Goal: Information Seeking & Learning: Learn about a topic

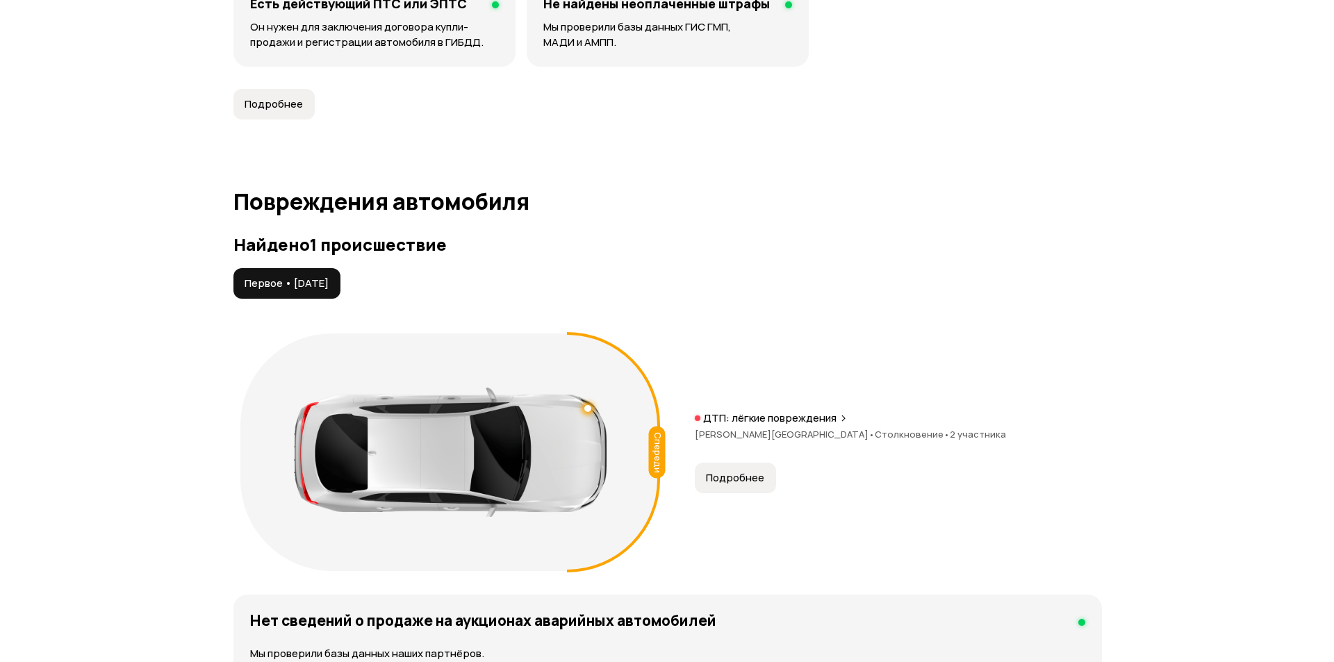
scroll to position [1459, 0]
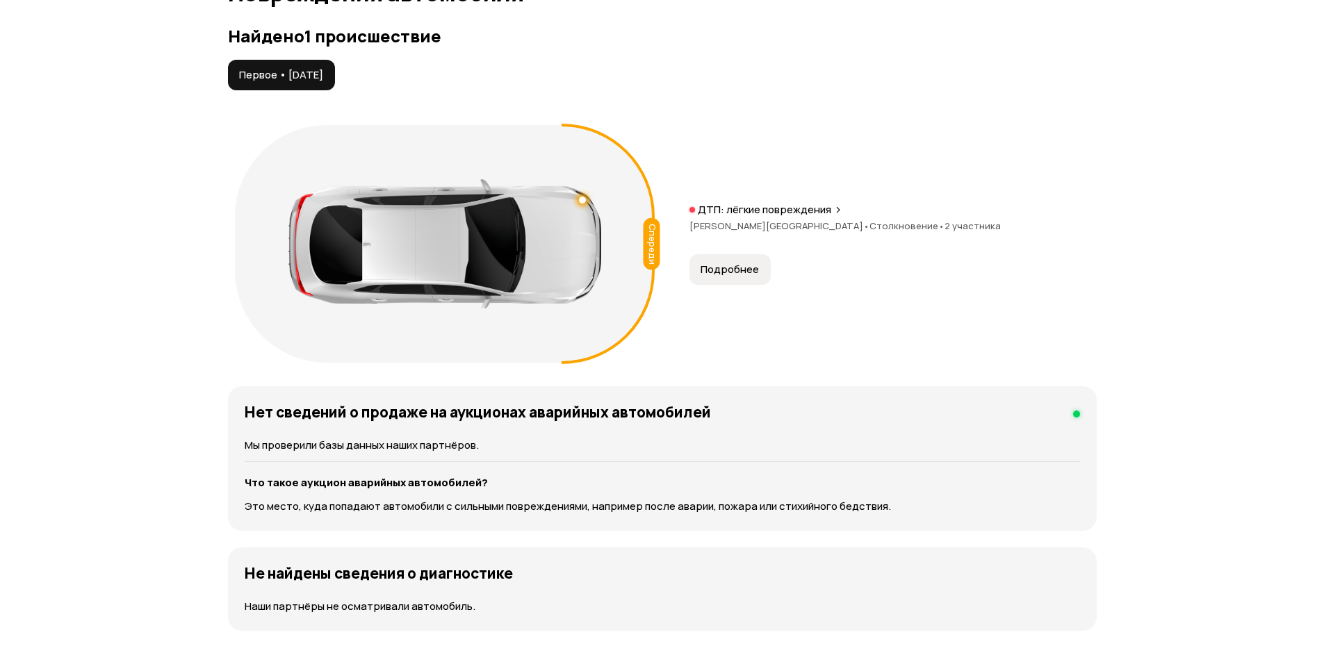
click at [727, 266] on span "Подробнее" at bounding box center [729, 270] width 58 height 14
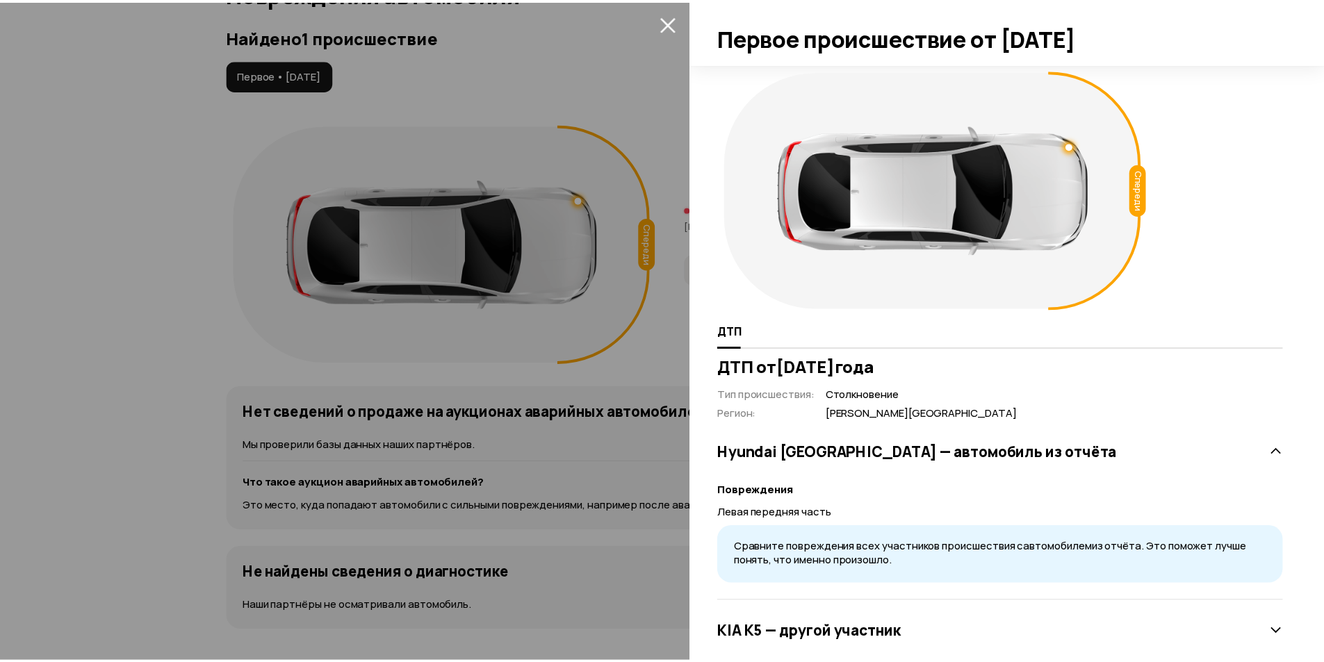
scroll to position [29, 0]
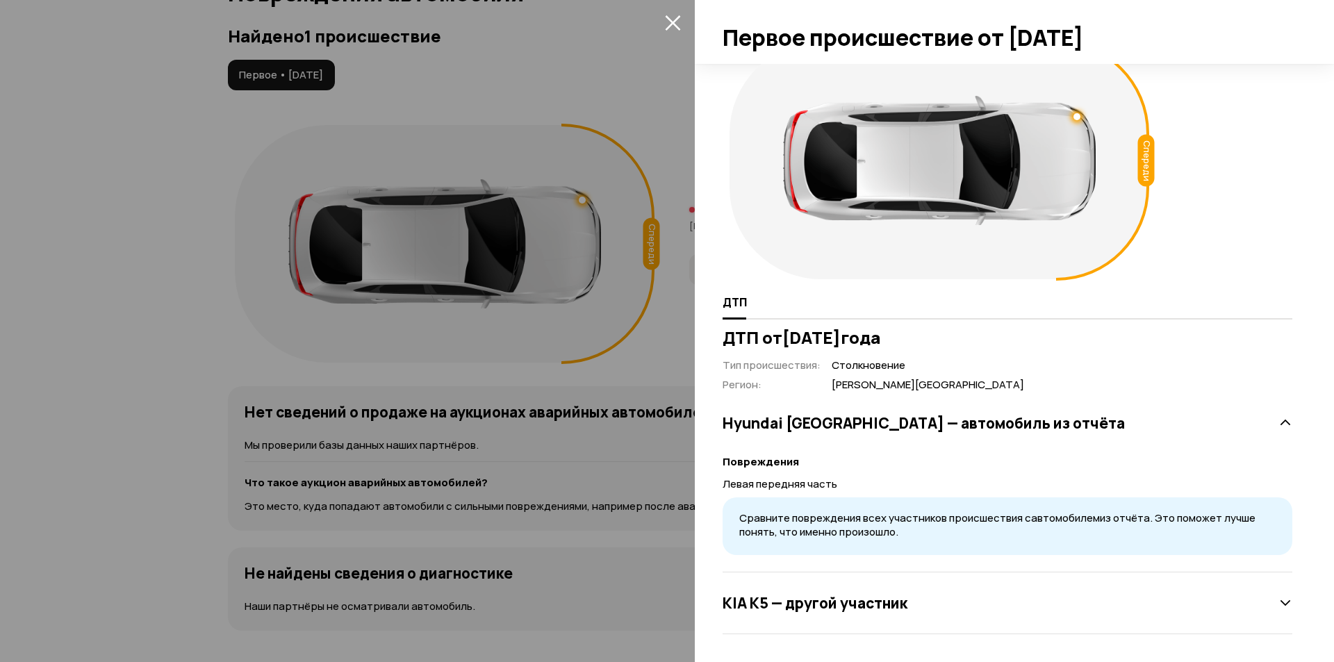
click at [873, 594] on h3 "KIA K5 — другой участник" at bounding box center [815, 603] width 185 height 18
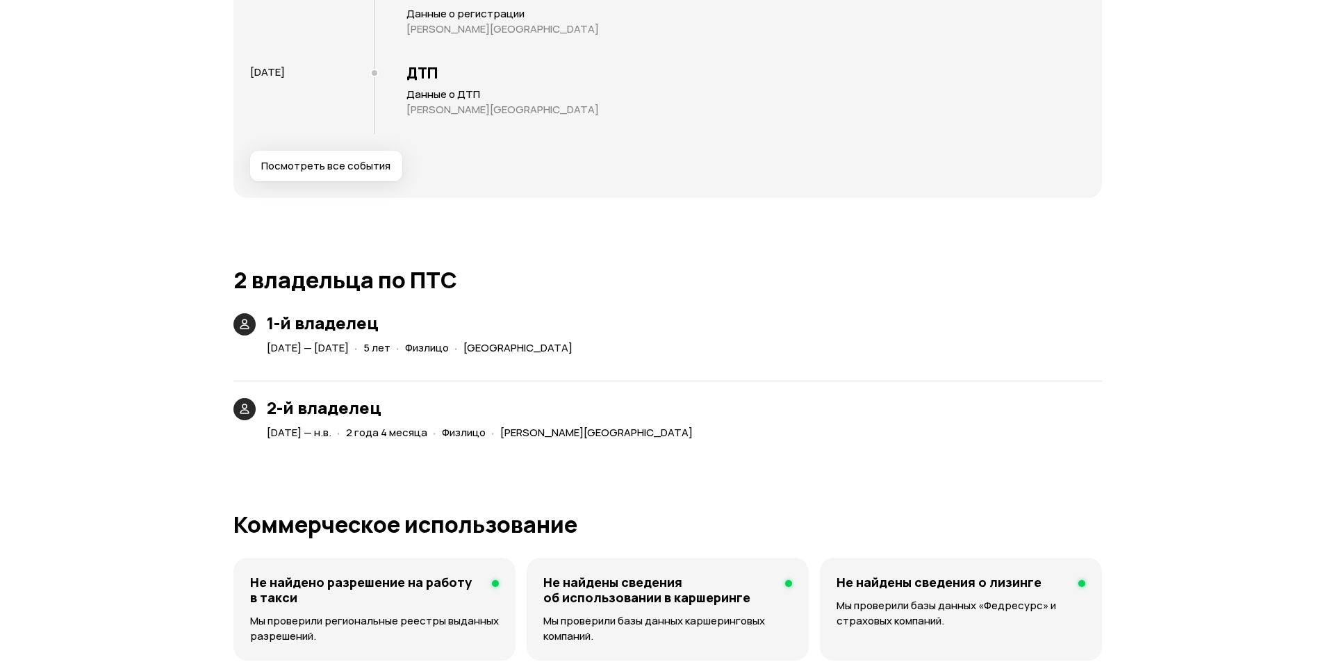
scroll to position [2571, 0]
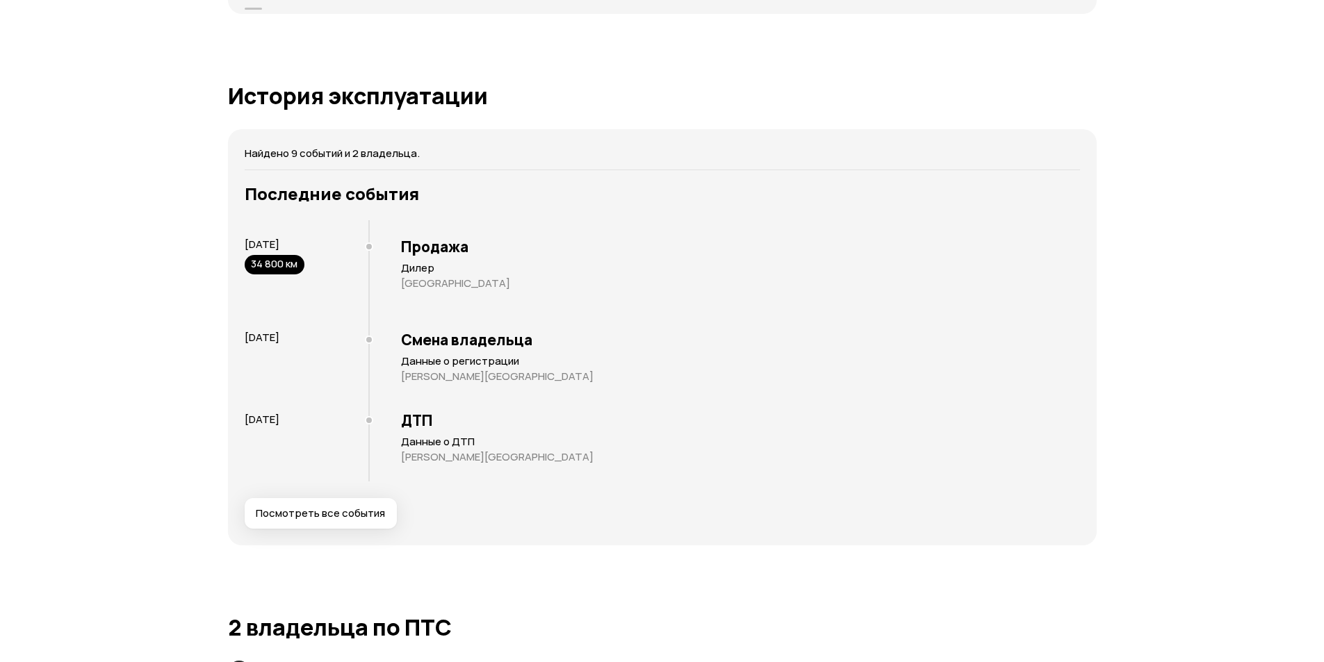
click at [441, 456] on p "[PERSON_NAME][GEOGRAPHIC_DATA]" at bounding box center [740, 457] width 679 height 14
click at [330, 509] on span "Посмотреть все события" at bounding box center [320, 513] width 129 height 14
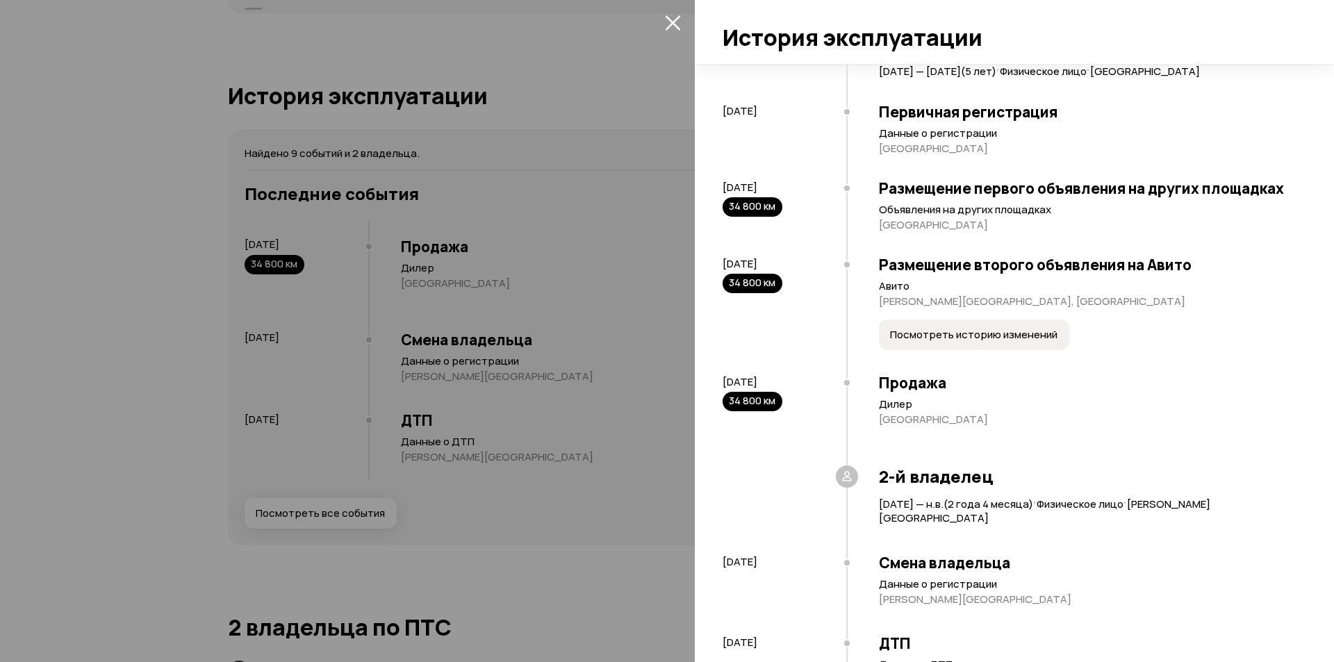
scroll to position [547, 0]
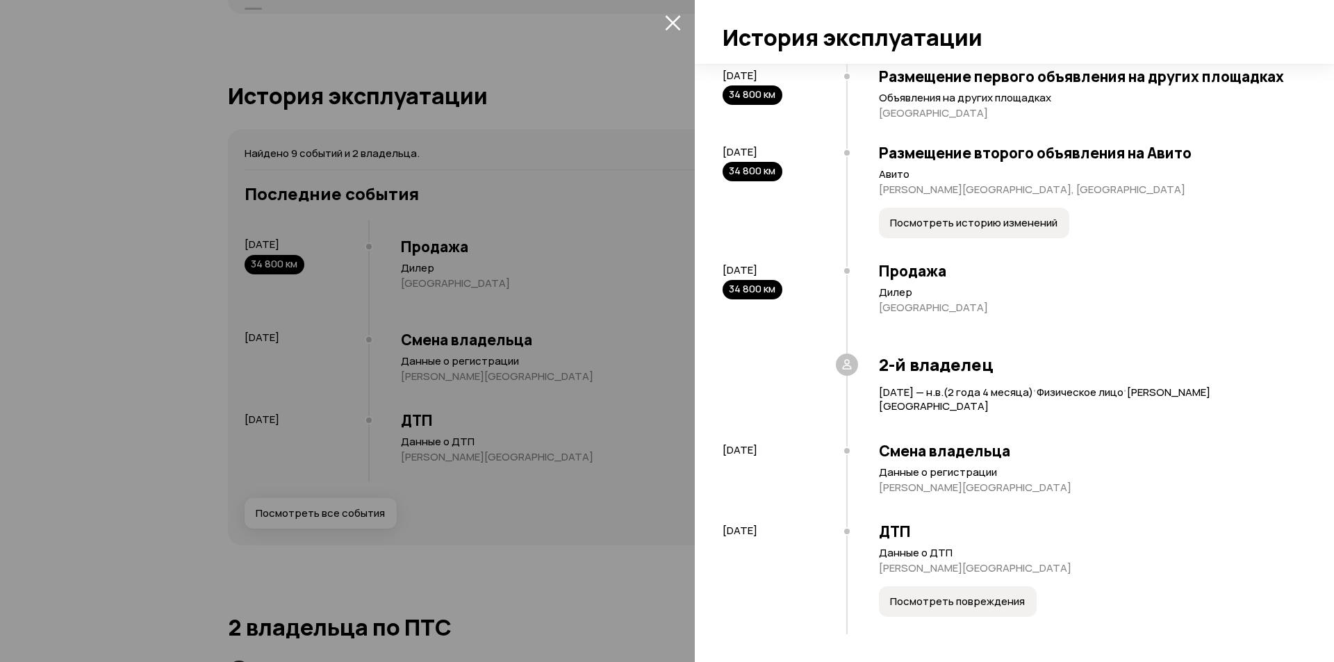
click at [957, 599] on span "Посмотреть повреждения" at bounding box center [957, 602] width 135 height 14
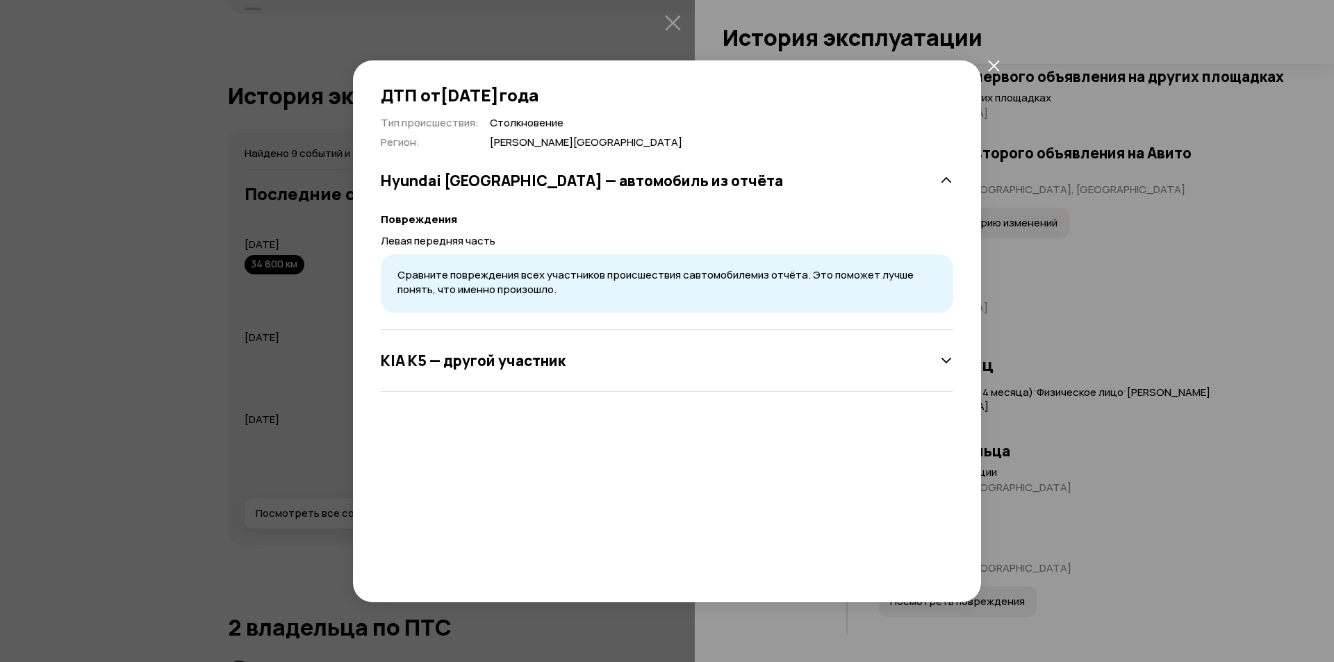
click at [557, 378] on div "KIA K5 — другой участник" at bounding box center [667, 361] width 572 height 62
click at [547, 357] on h3 "KIA K5 — другой участник" at bounding box center [473, 361] width 185 height 18
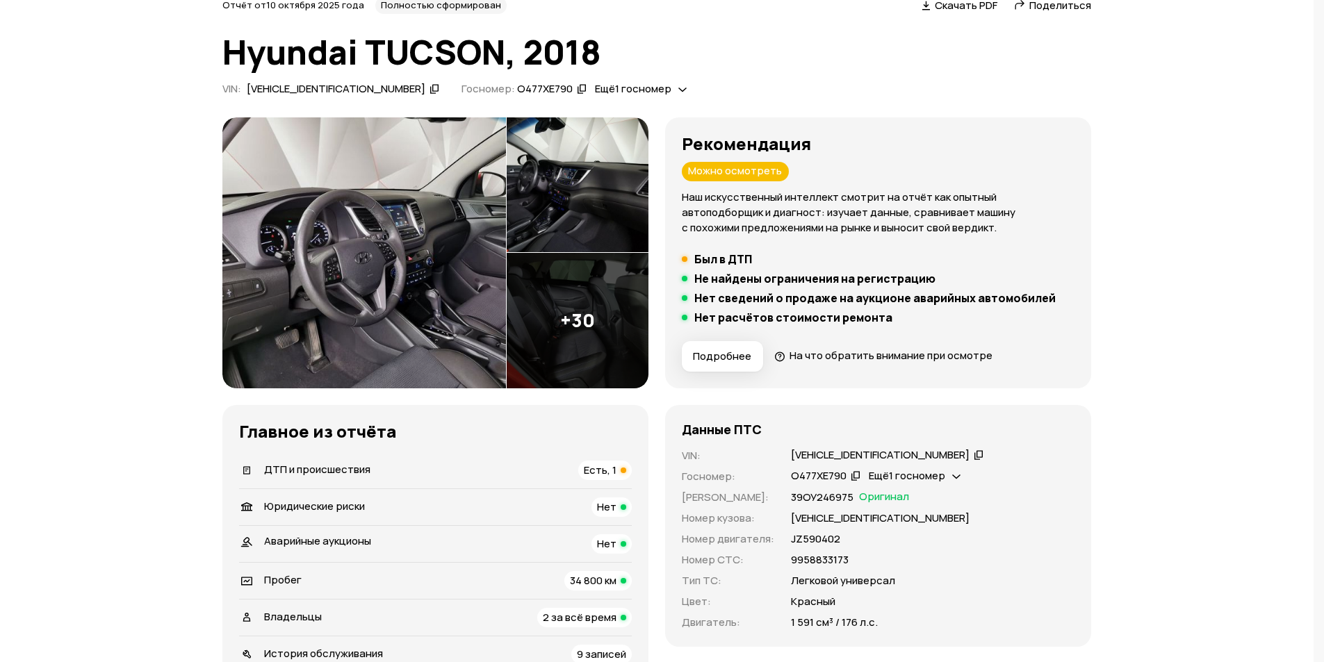
scroll to position [0, 0]
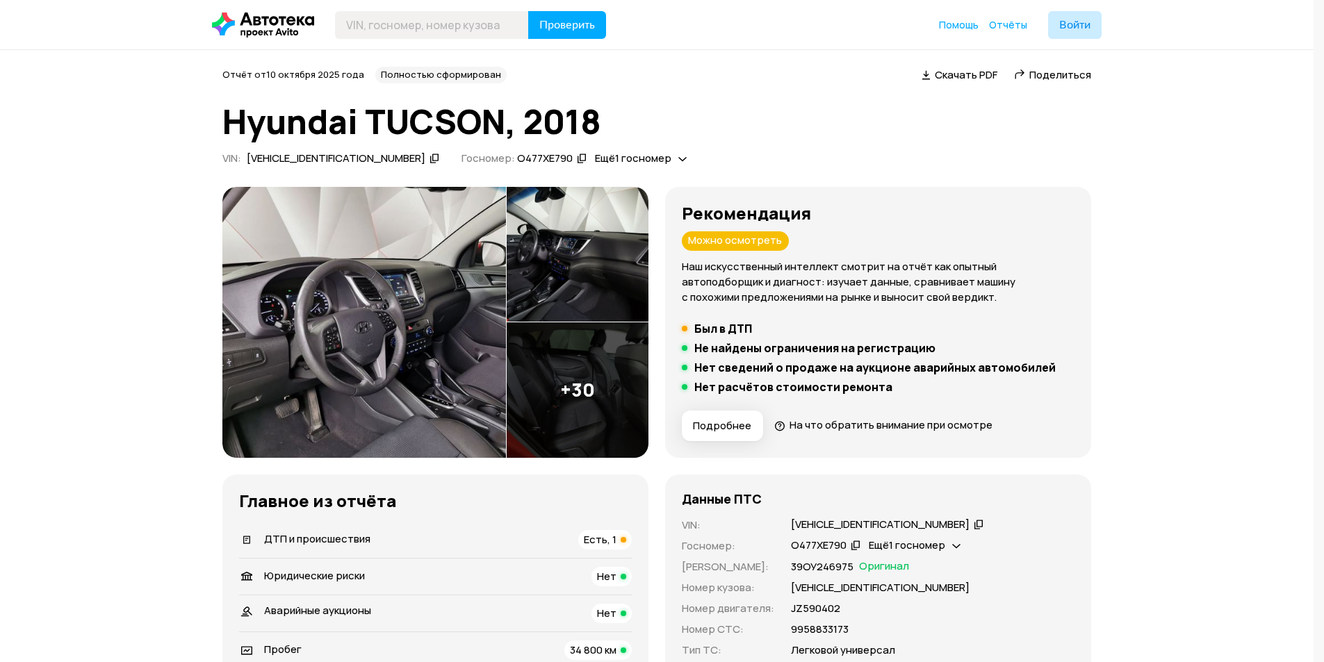
drag, startPoint x: 695, startPoint y: 324, endPoint x: 731, endPoint y: 333, distance: 37.1
click at [725, 333] on h5 "Был в ДТП" at bounding box center [723, 329] width 58 height 14
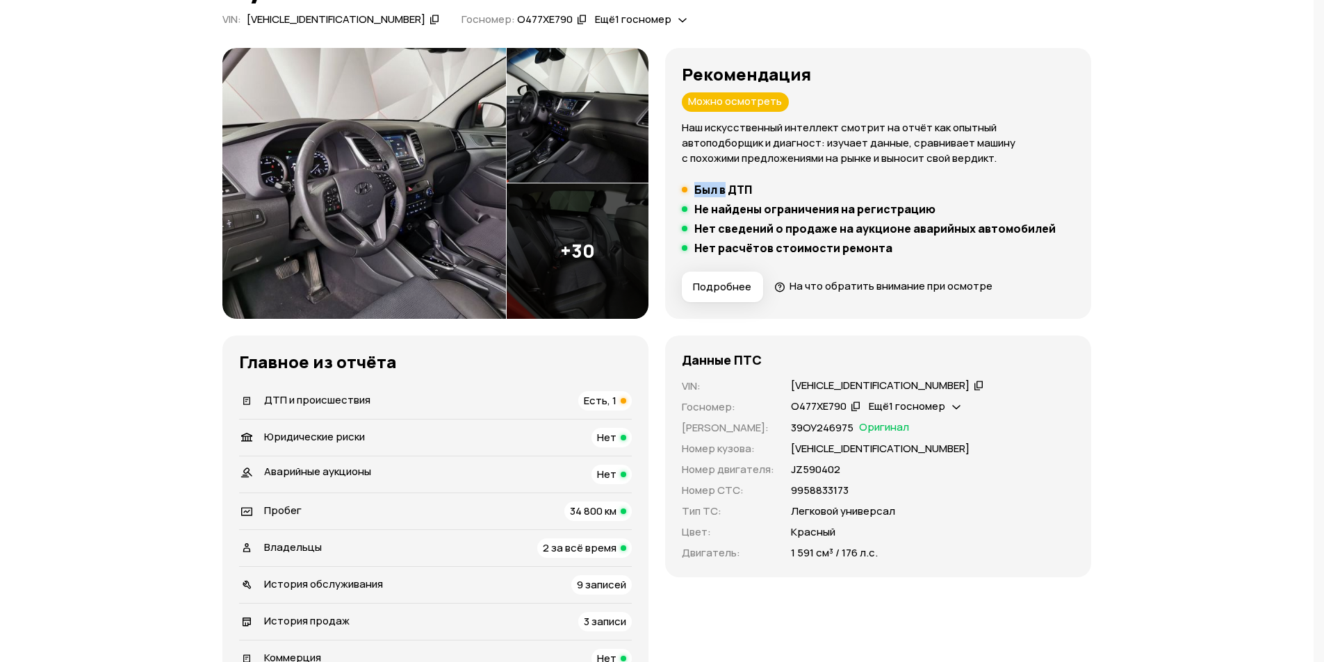
scroll to position [208, 0]
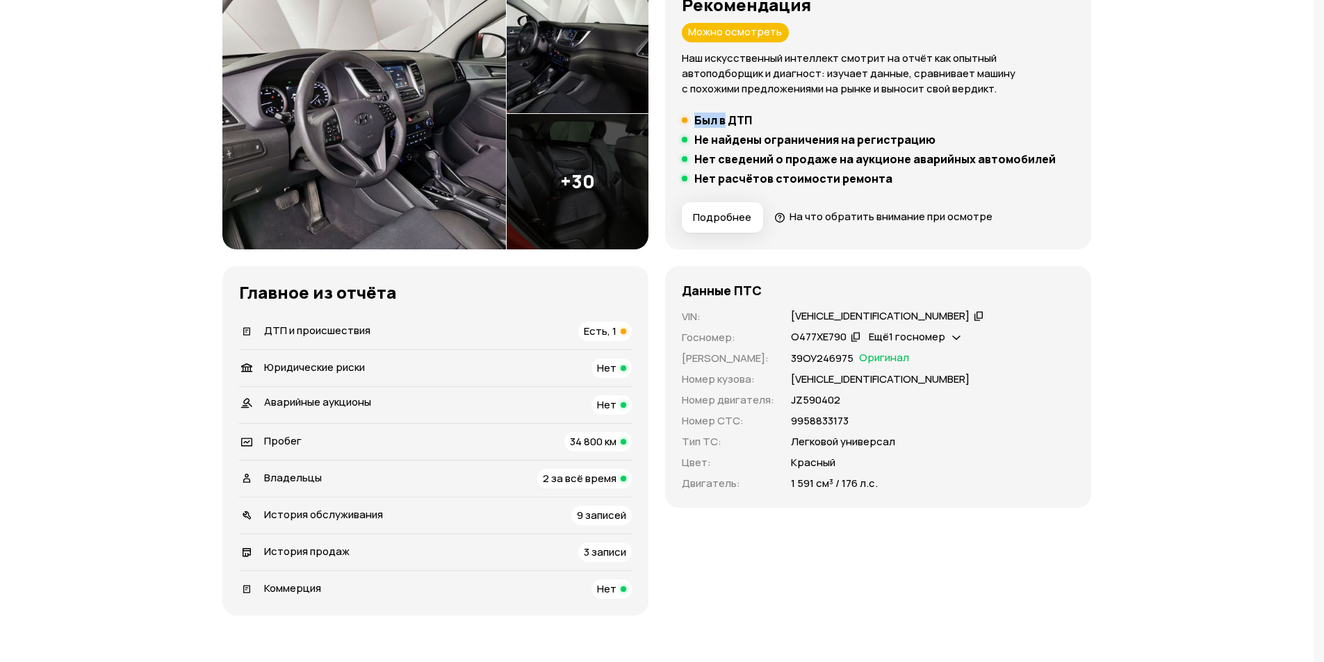
click at [590, 334] on span "Есть, 1" at bounding box center [600, 331] width 33 height 15
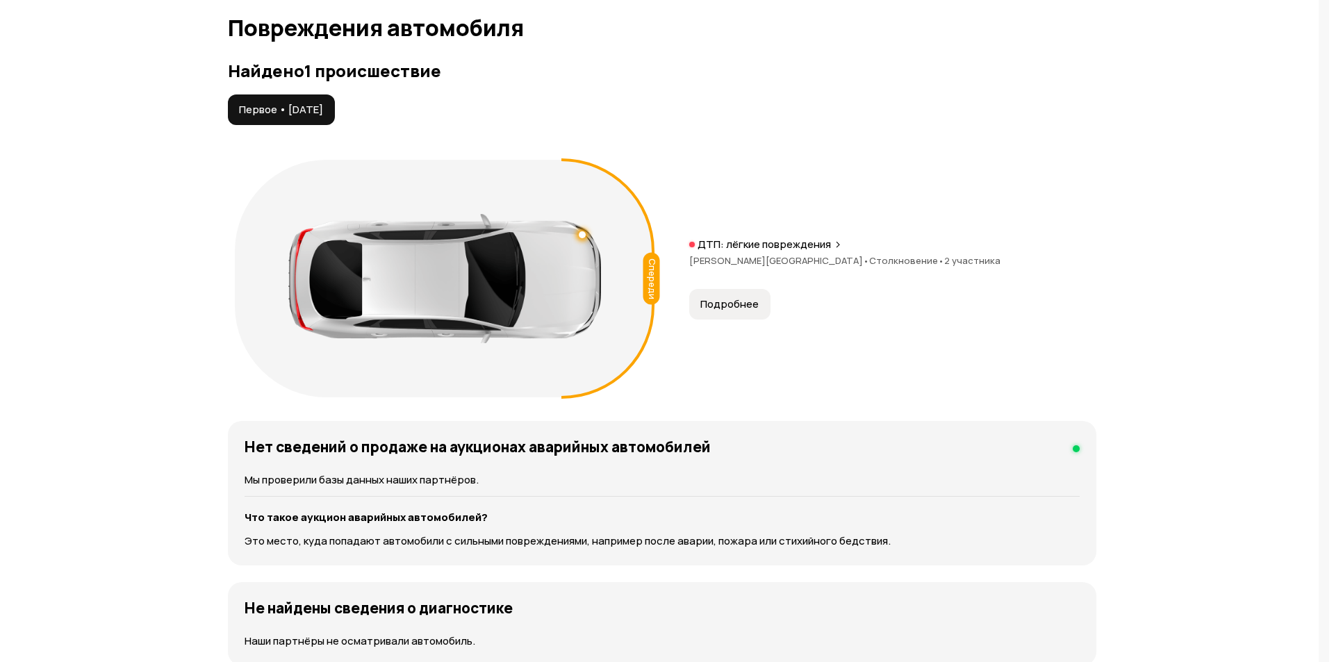
scroll to position [1440, 0]
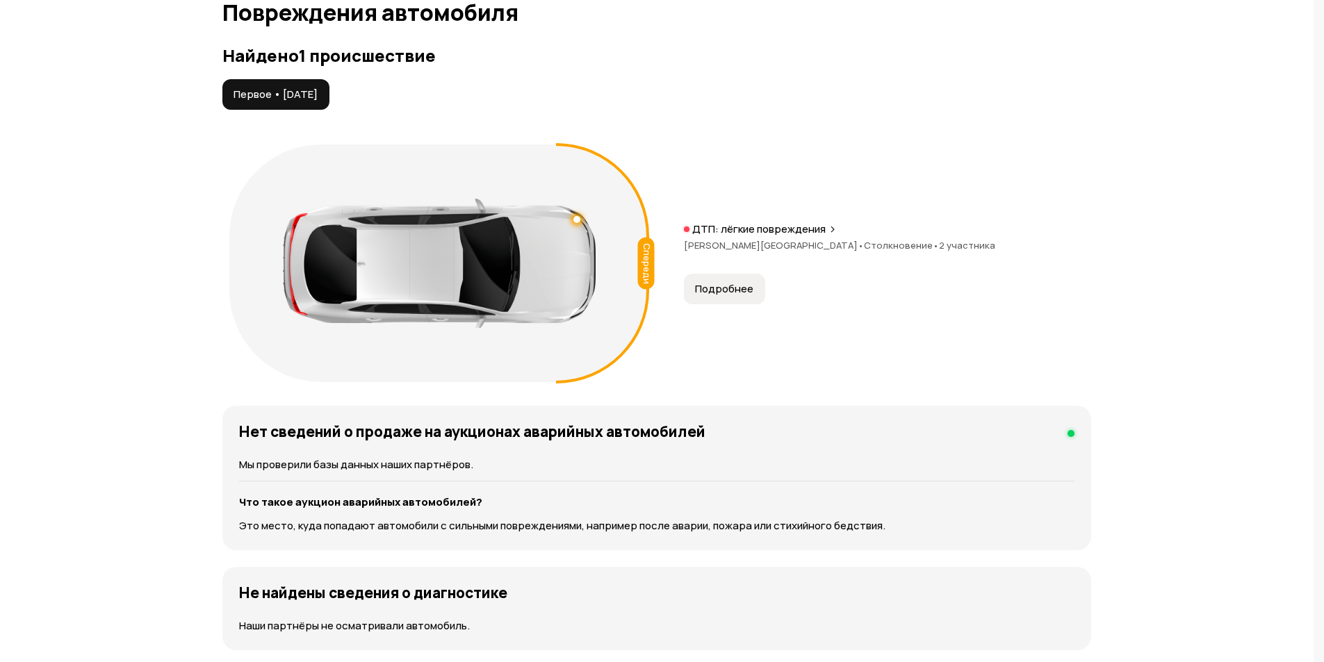
click at [711, 287] on span "Подробнее" at bounding box center [724, 289] width 58 height 14
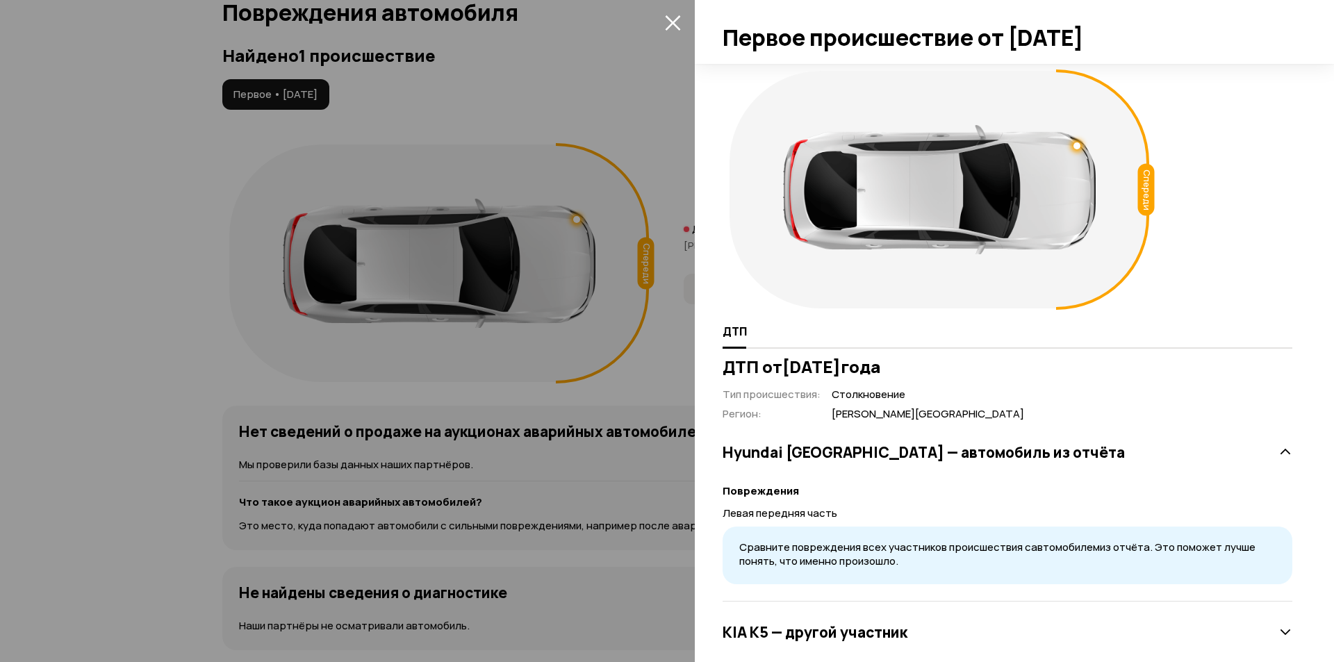
scroll to position [29, 0]
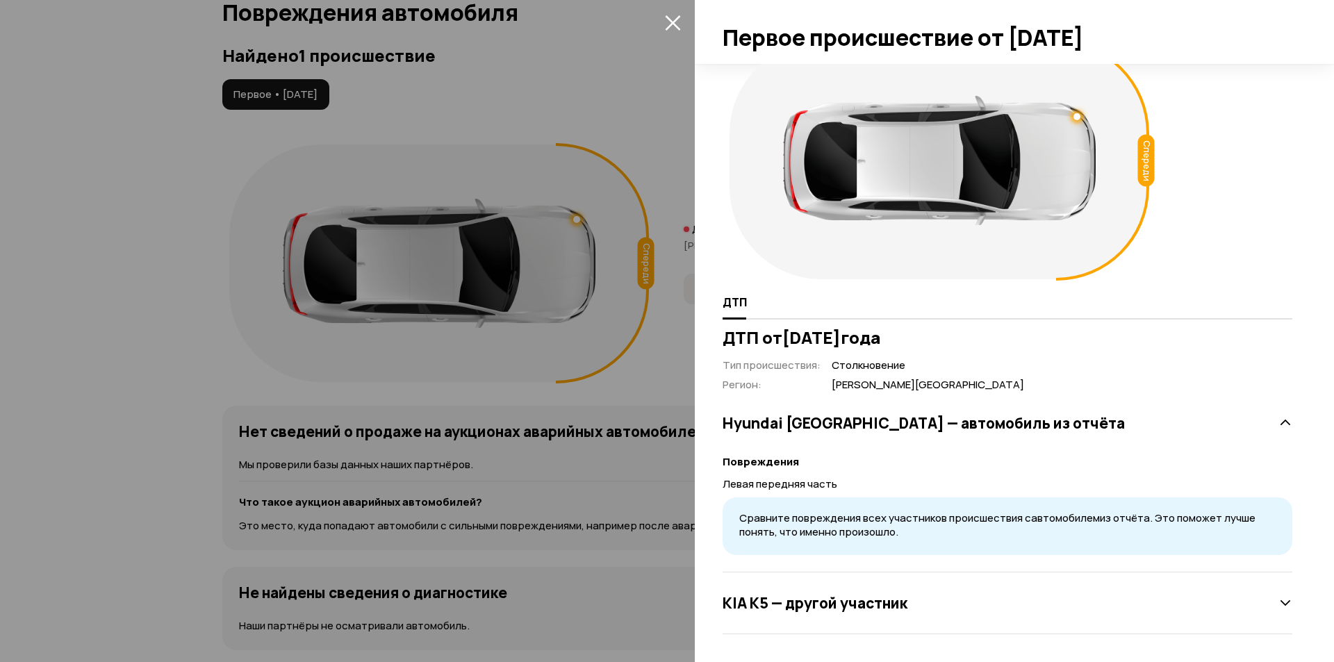
click at [844, 591] on div "KIA K5 — другой участник" at bounding box center [1008, 603] width 570 height 28
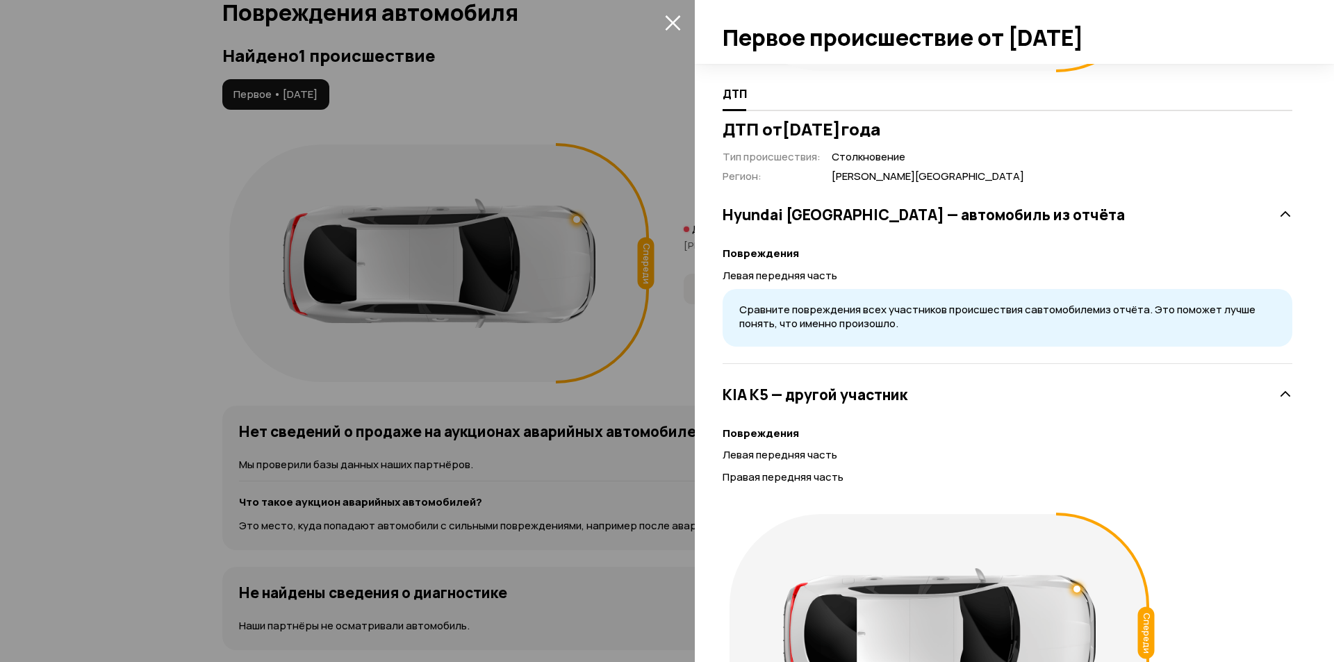
scroll to position [307, 0]
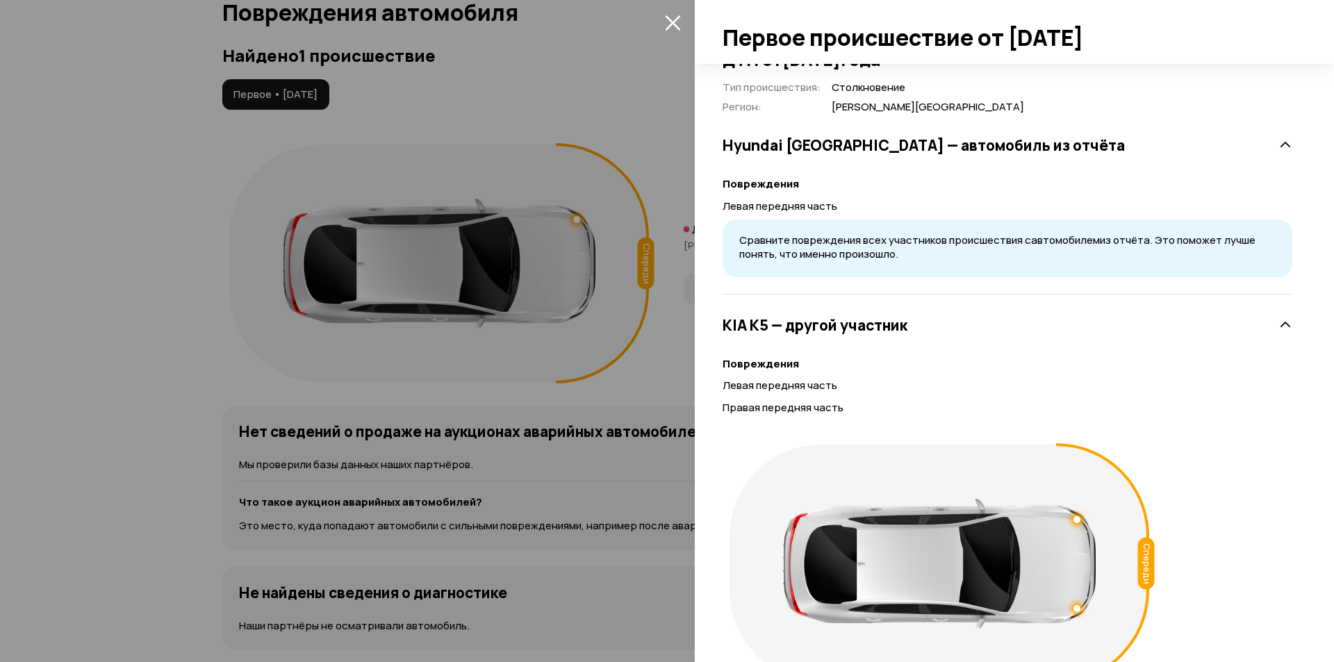
drag, startPoint x: 1158, startPoint y: 39, endPoint x: 1208, endPoint y: 39, distance: 50.0
click at [1208, 39] on div at bounding box center [1014, 32] width 639 height 64
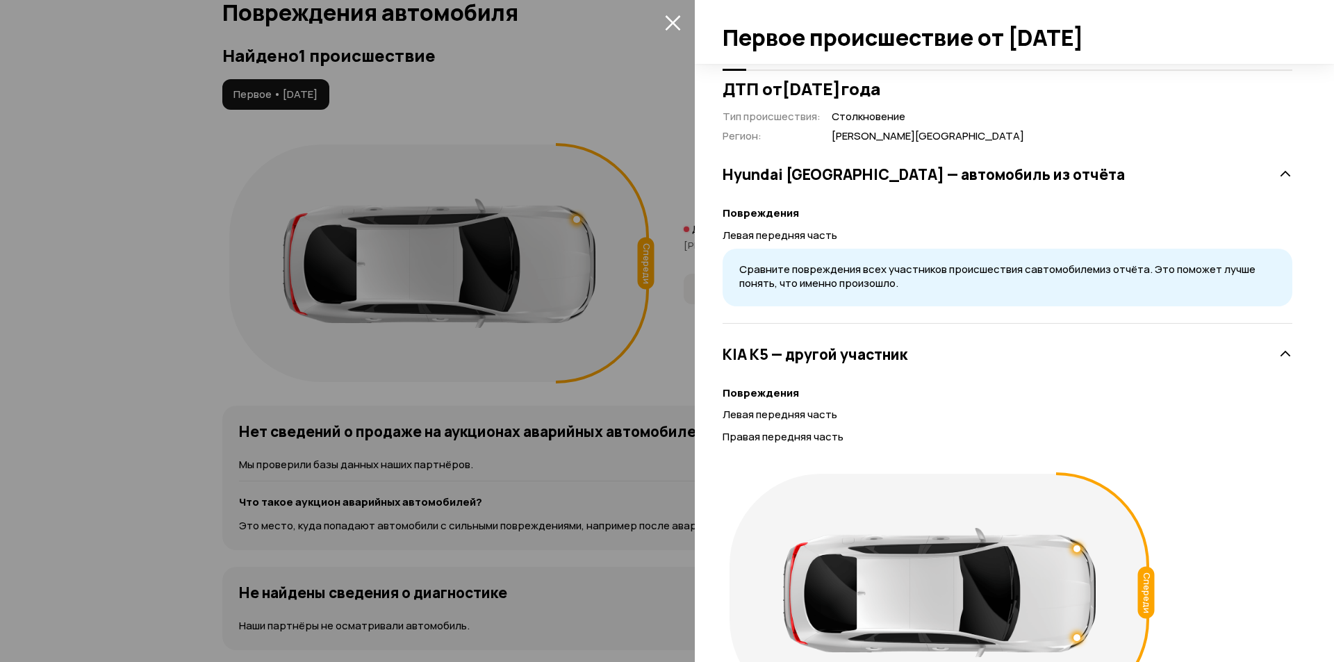
scroll to position [384, 0]
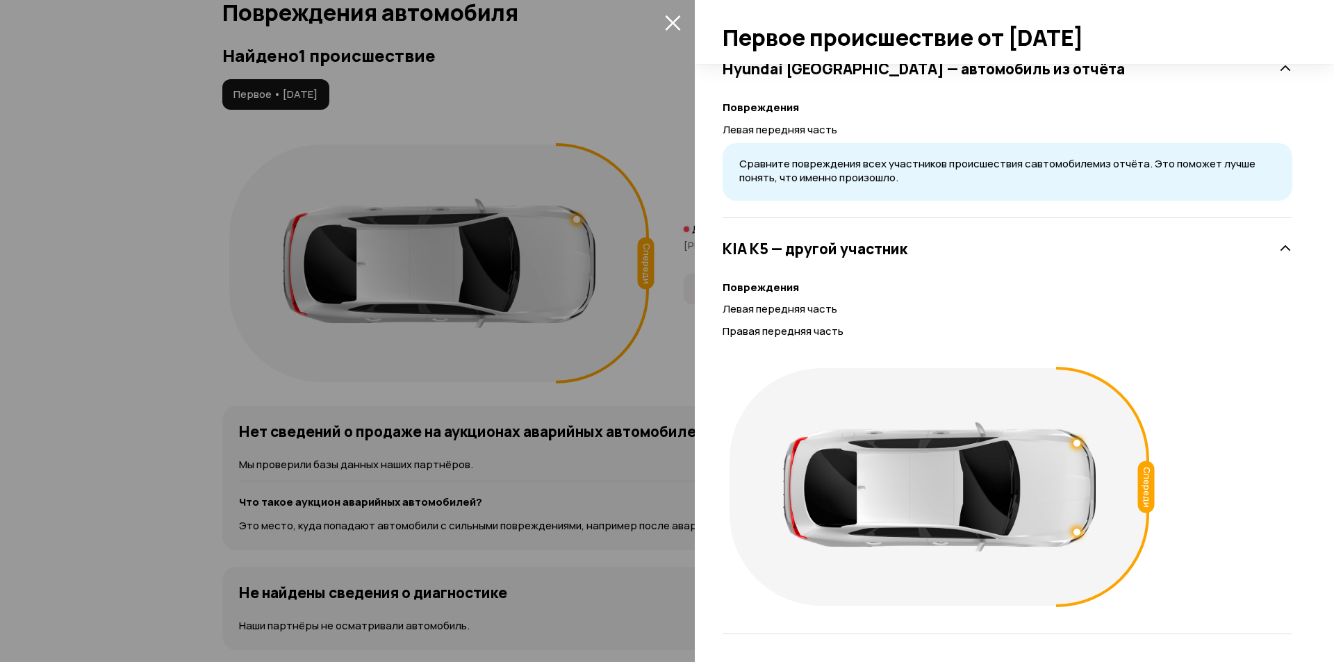
click at [1086, 444] on div at bounding box center [939, 486] width 313 height 129
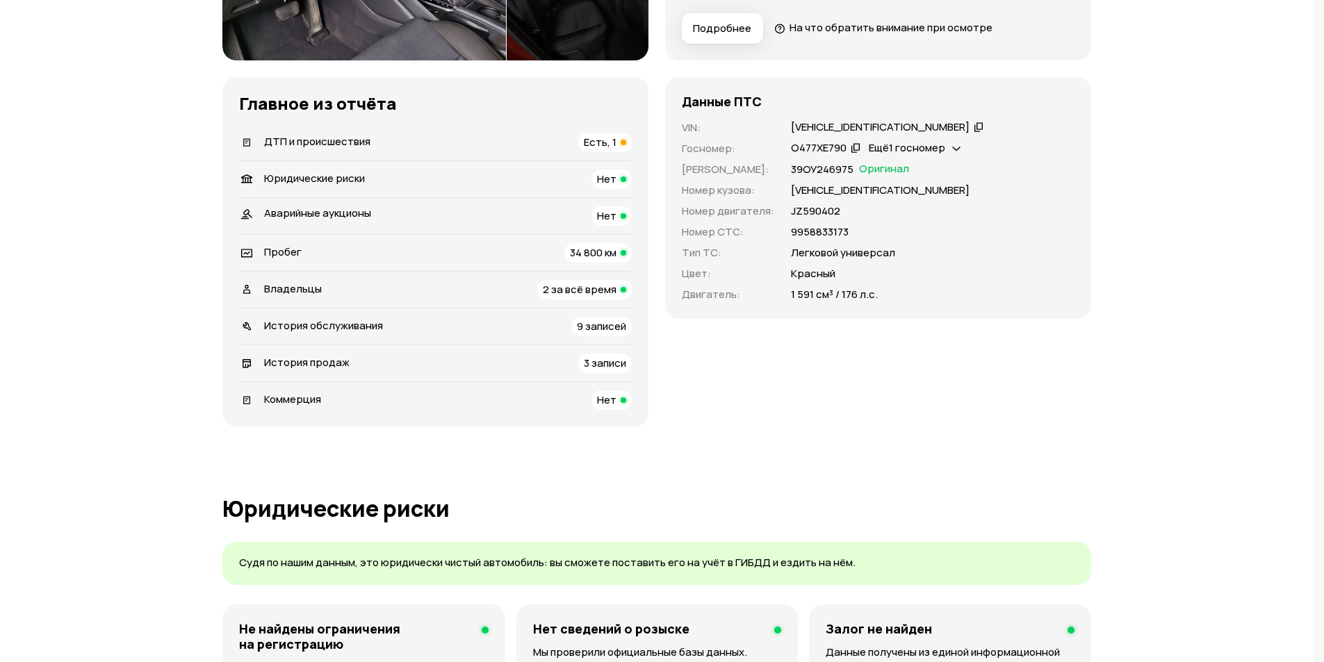
scroll to position [50, 0]
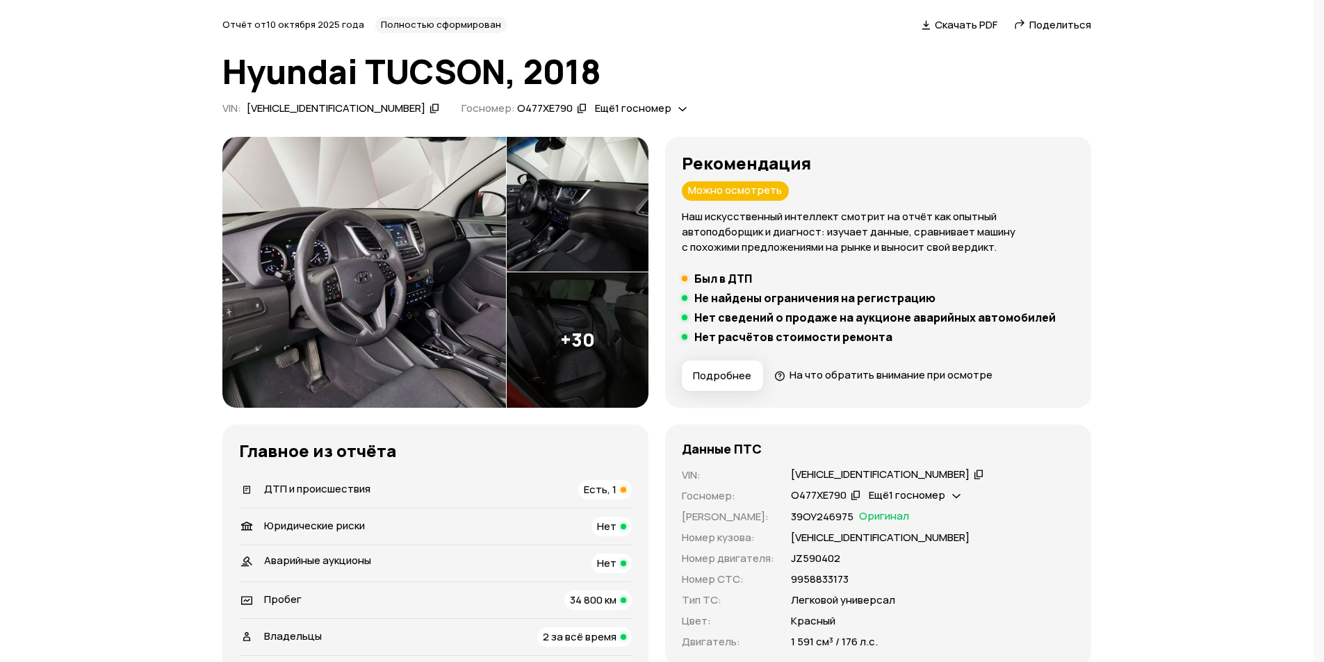
click at [474, 231] on img at bounding box center [363, 272] width 283 height 271
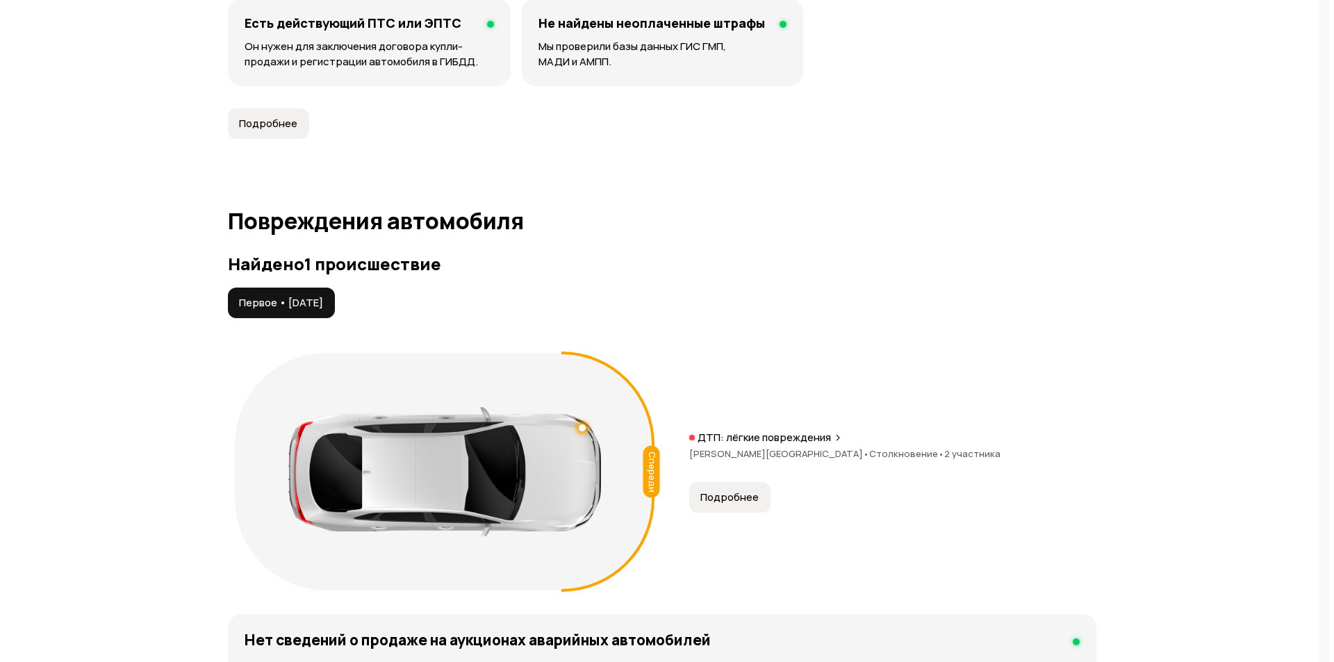
scroll to position [1370, 0]
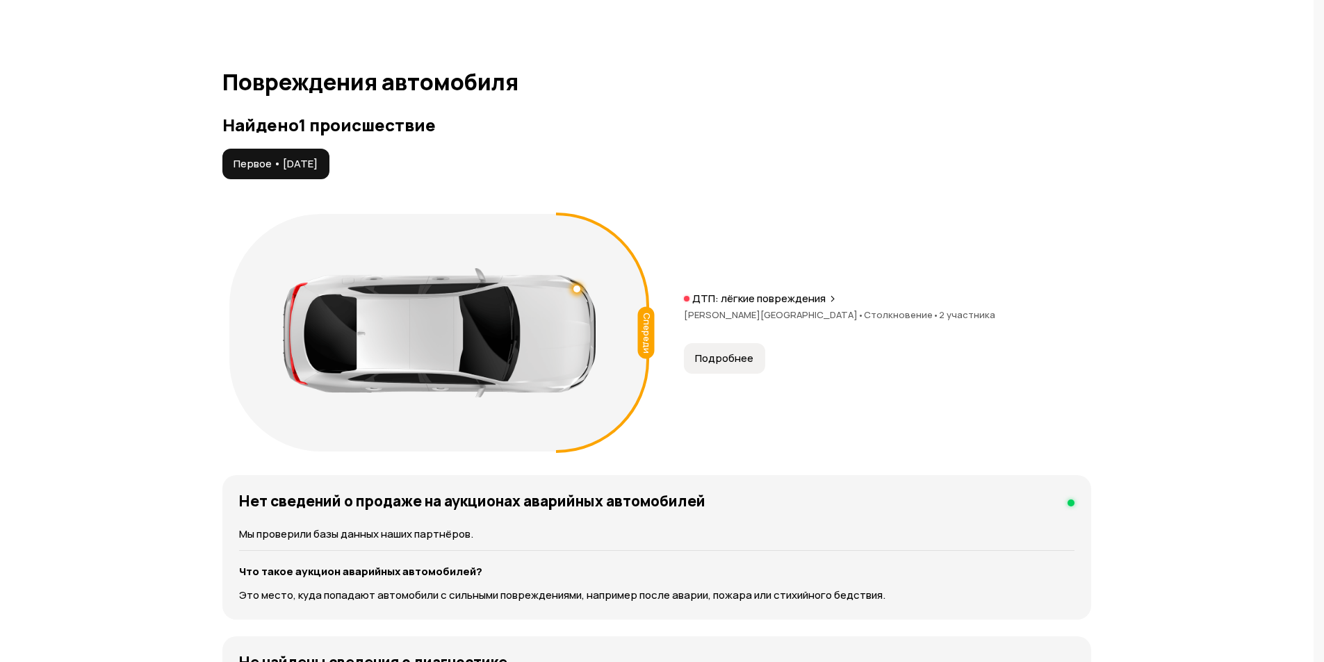
click at [737, 364] on span "Подробнее" at bounding box center [724, 359] width 58 height 14
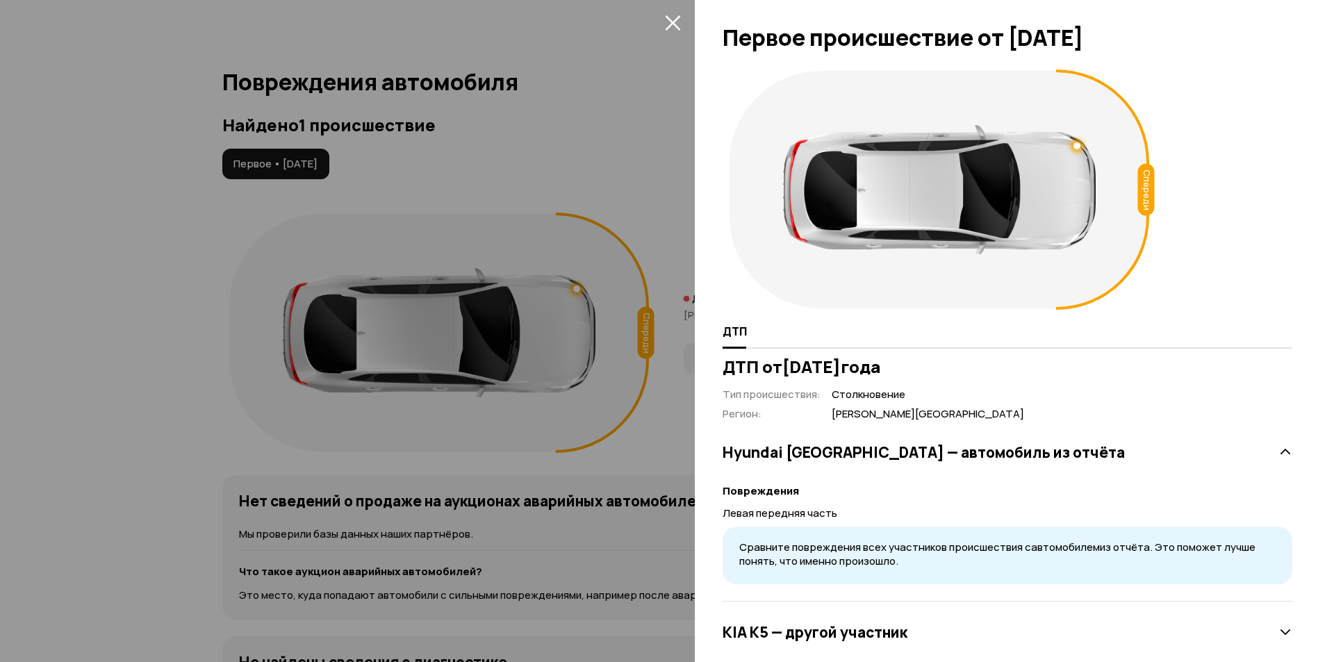
drag, startPoint x: 768, startPoint y: 367, endPoint x: 971, endPoint y: 370, distance: 202.2
click at [971, 370] on h3 "ДТП от [DATE]" at bounding box center [1008, 366] width 570 height 19
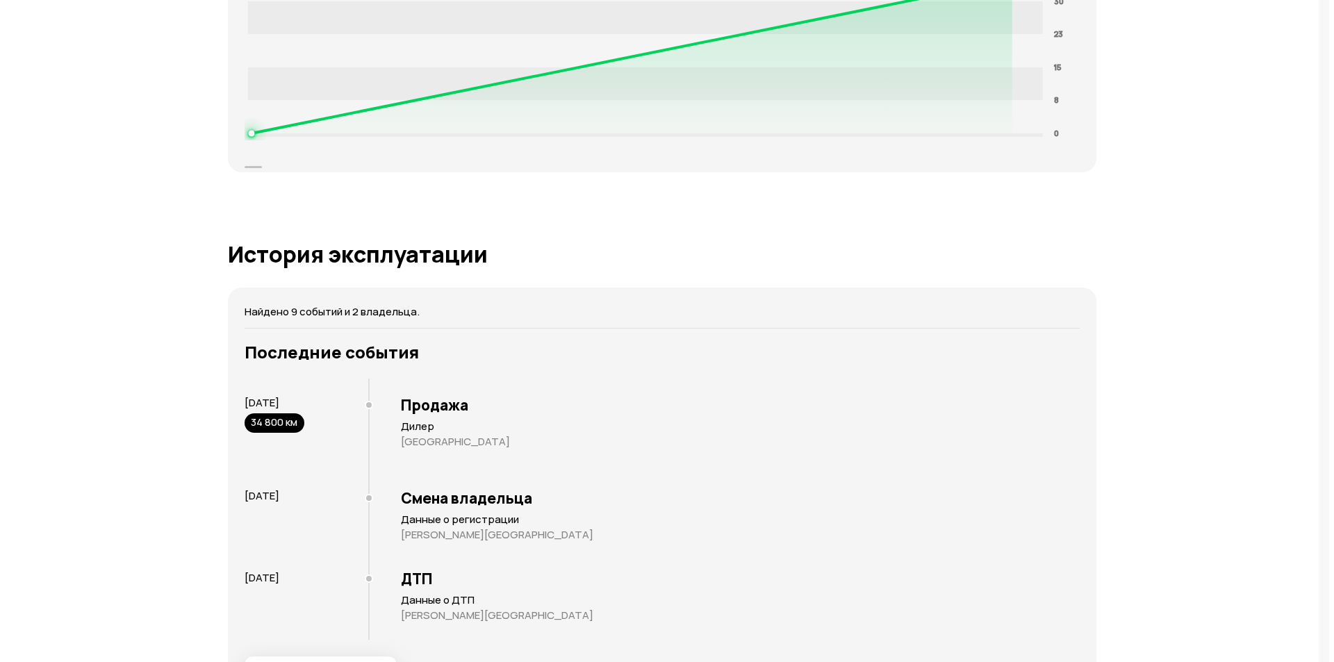
scroll to position [2621, 0]
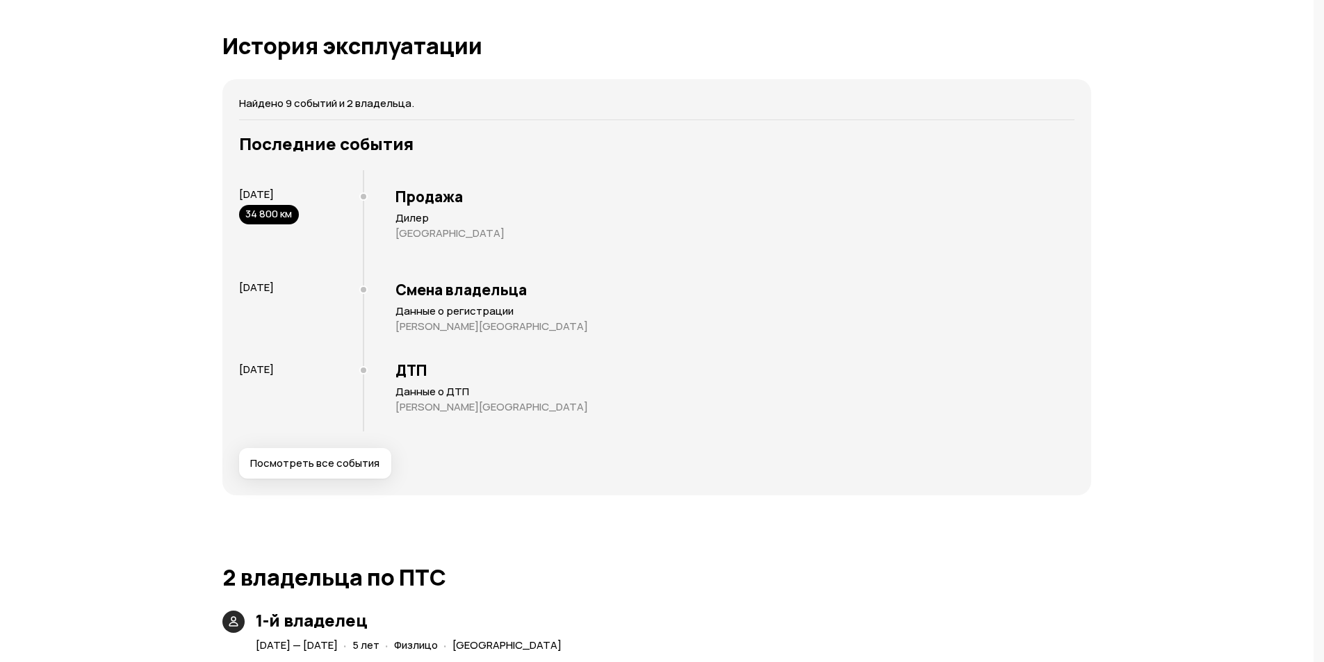
click at [343, 459] on span "Посмотреть все события" at bounding box center [314, 463] width 129 height 14
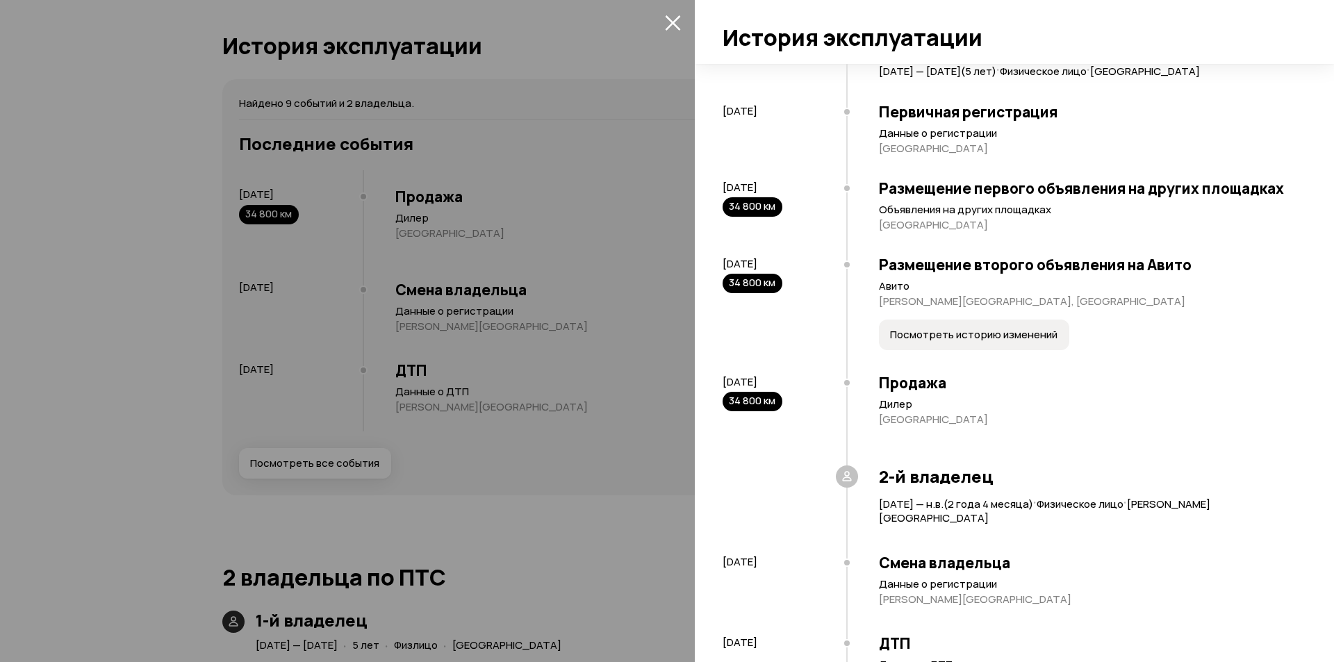
scroll to position [547, 0]
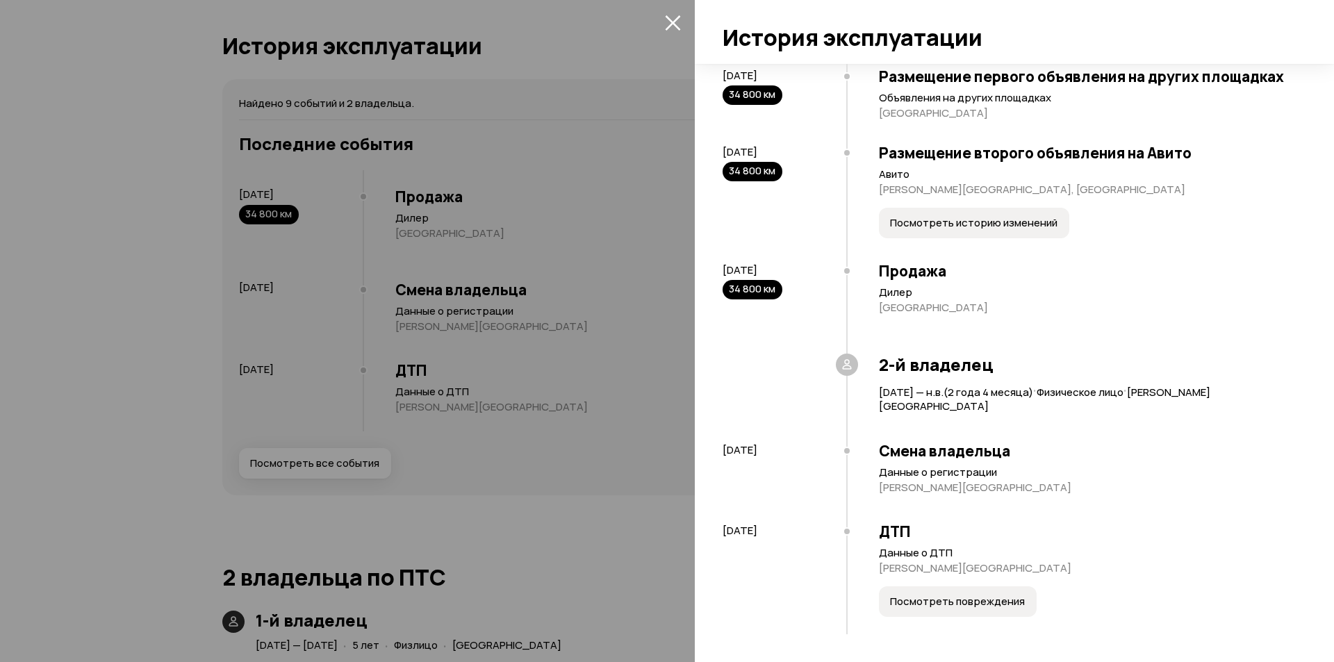
drag, startPoint x: 725, startPoint y: 448, endPoint x: 793, endPoint y: 448, distance: 68.1
click at [793, 448] on div "[DATE]" at bounding box center [785, 450] width 124 height 15
drag, startPoint x: 883, startPoint y: 391, endPoint x: 959, endPoint y: 394, distance: 75.8
click at [959, 394] on span "[DATE] — н.в. ( 2 года 4 месяца )" at bounding box center [956, 392] width 154 height 15
click at [1072, 500] on div "Смена владельца Данные о регистрации [PERSON_NAME][GEOGRAPHIC_DATA]" at bounding box center [1069, 471] width 446 height 81
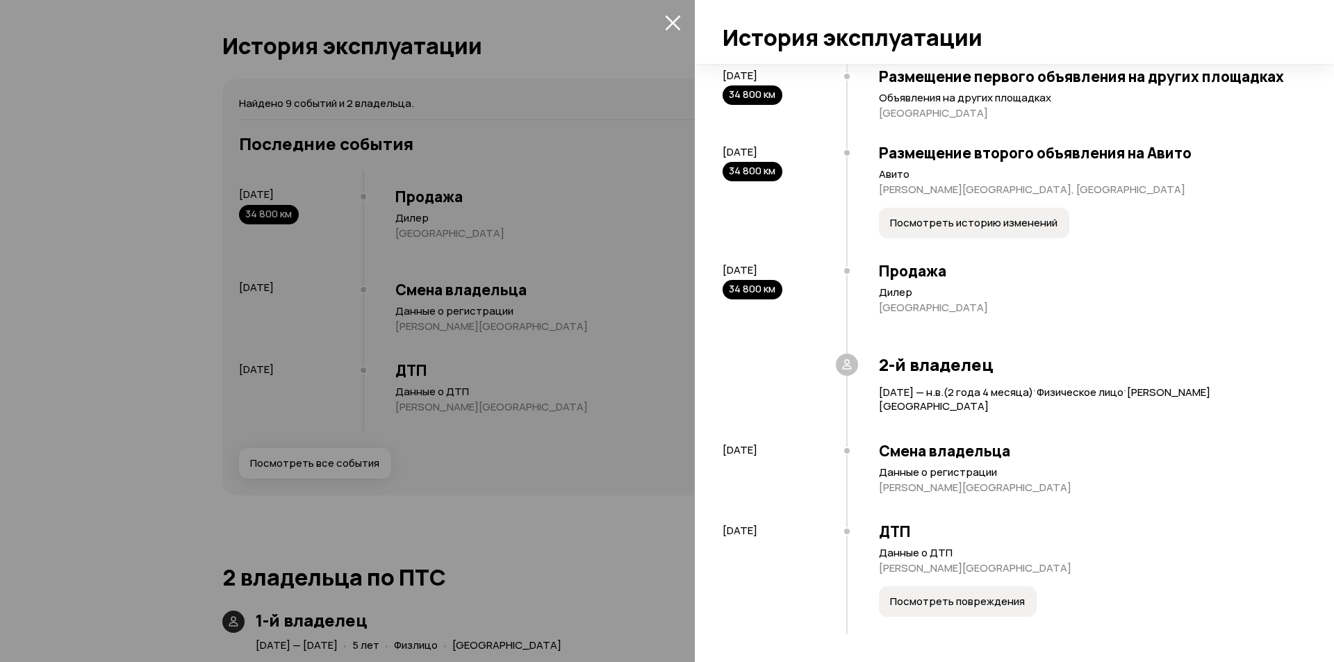
click at [942, 603] on span "Посмотреть повреждения" at bounding box center [957, 602] width 135 height 14
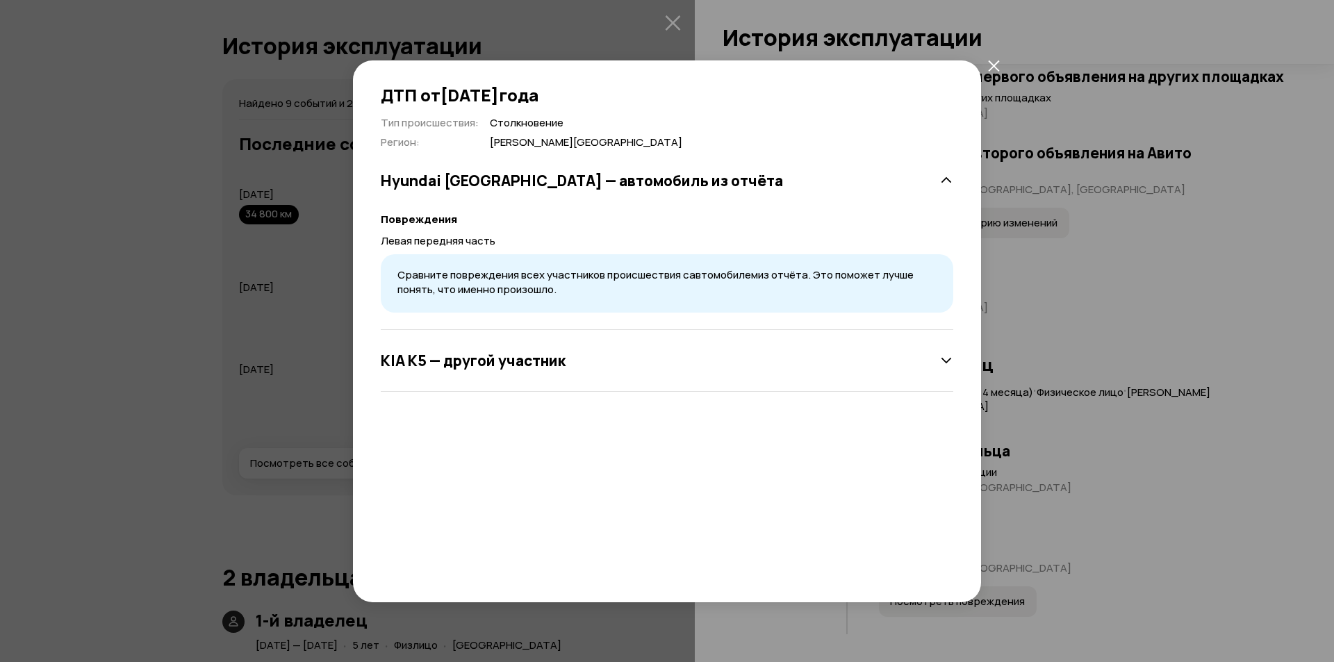
click at [567, 358] on div "KIA K5 — другой участник" at bounding box center [667, 361] width 572 height 28
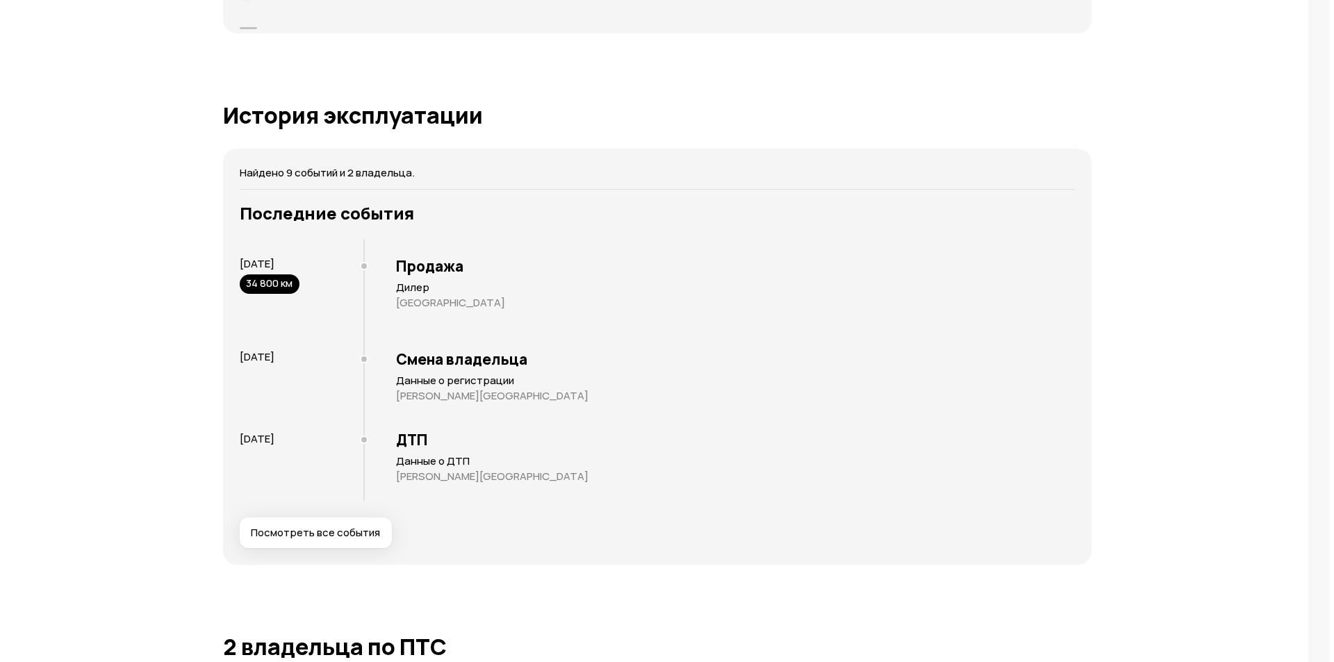
scroll to position [2760, 0]
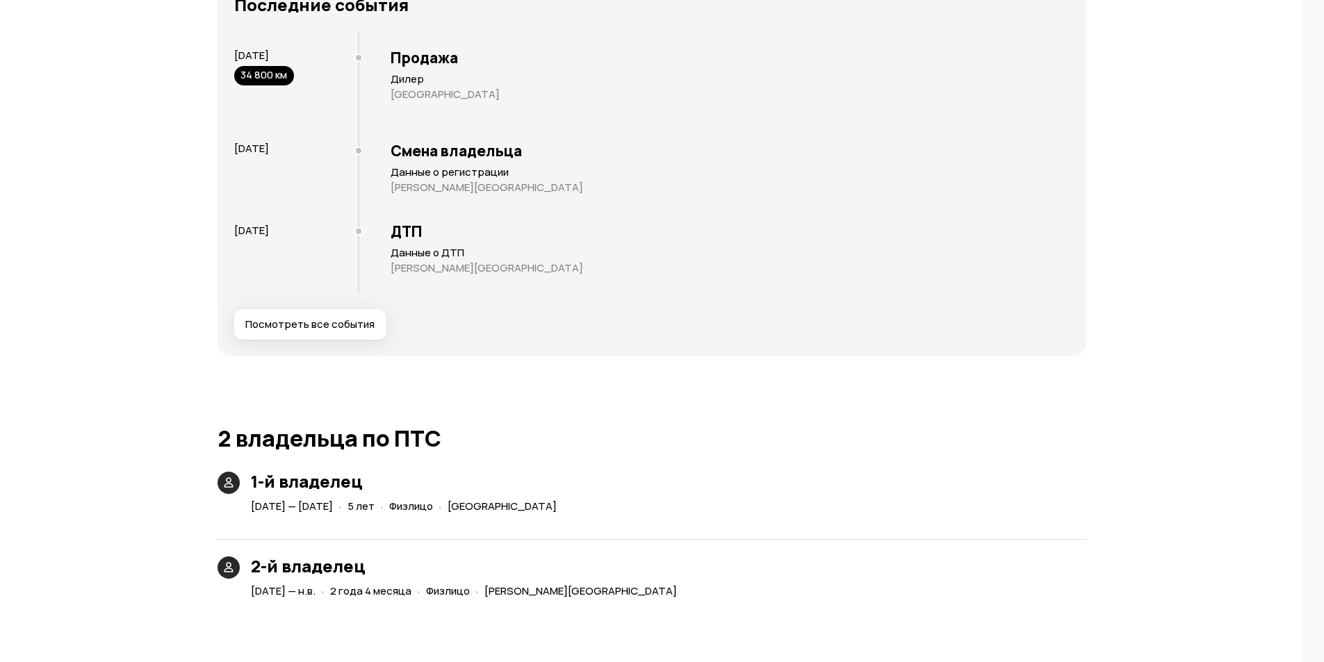
click at [336, 331] on span "Посмотреть все события" at bounding box center [309, 325] width 129 height 14
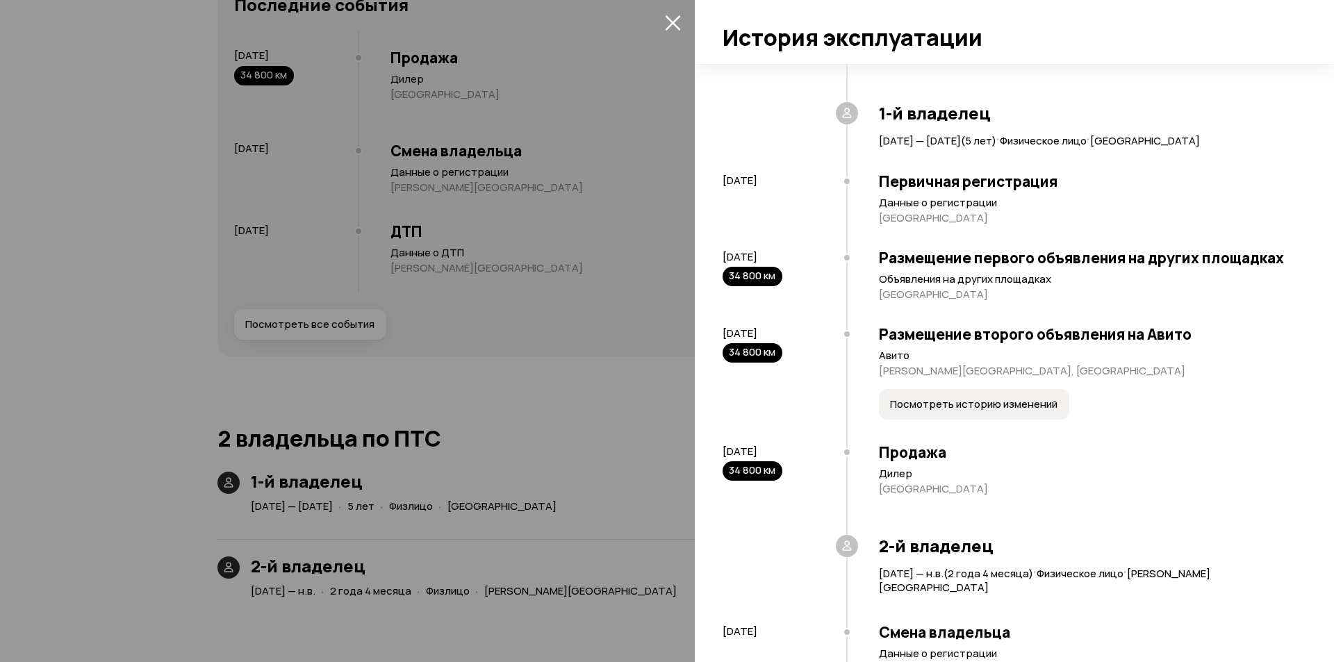
scroll to position [547, 0]
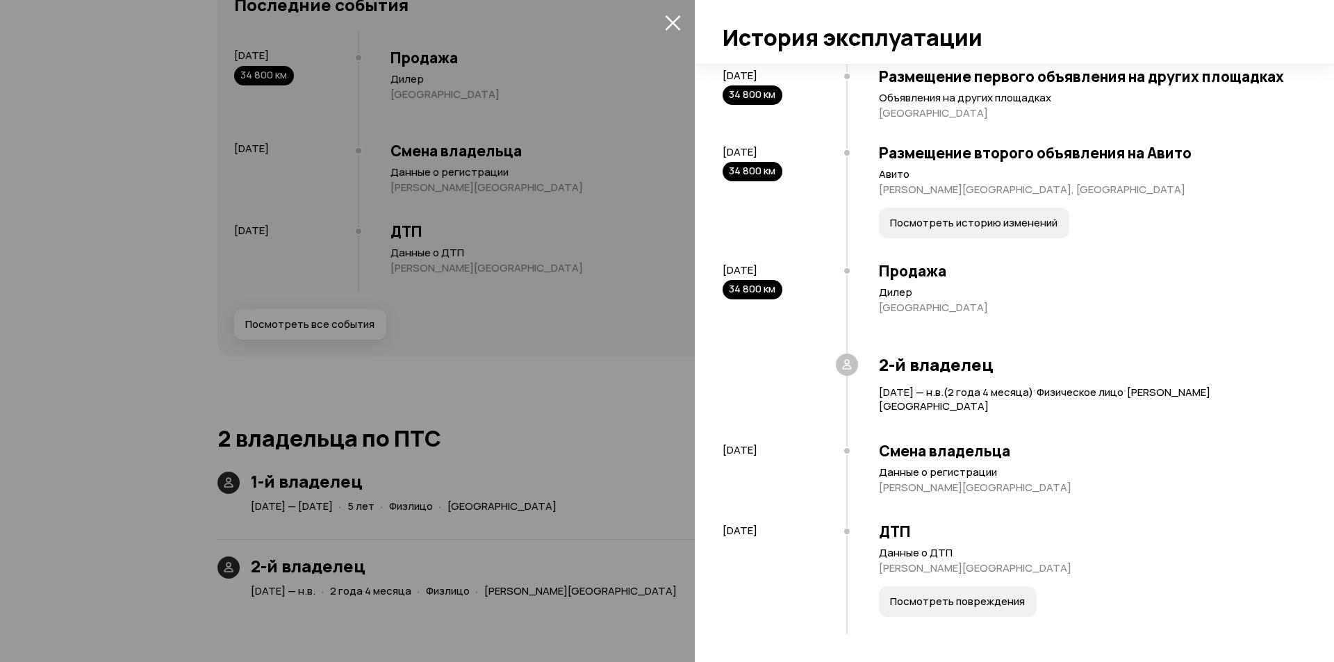
click at [932, 592] on button "Посмотреть повреждения" at bounding box center [958, 601] width 158 height 31
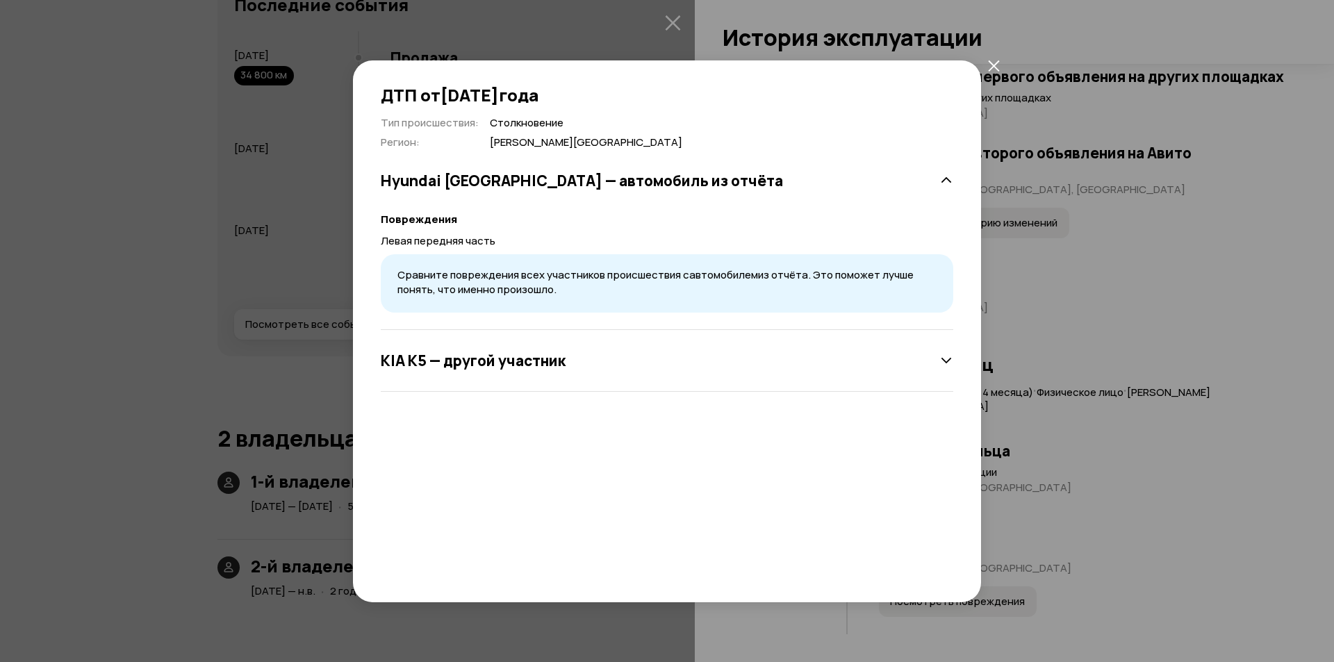
click at [519, 366] on h3 "KIA K5 — другой участник" at bounding box center [473, 361] width 185 height 18
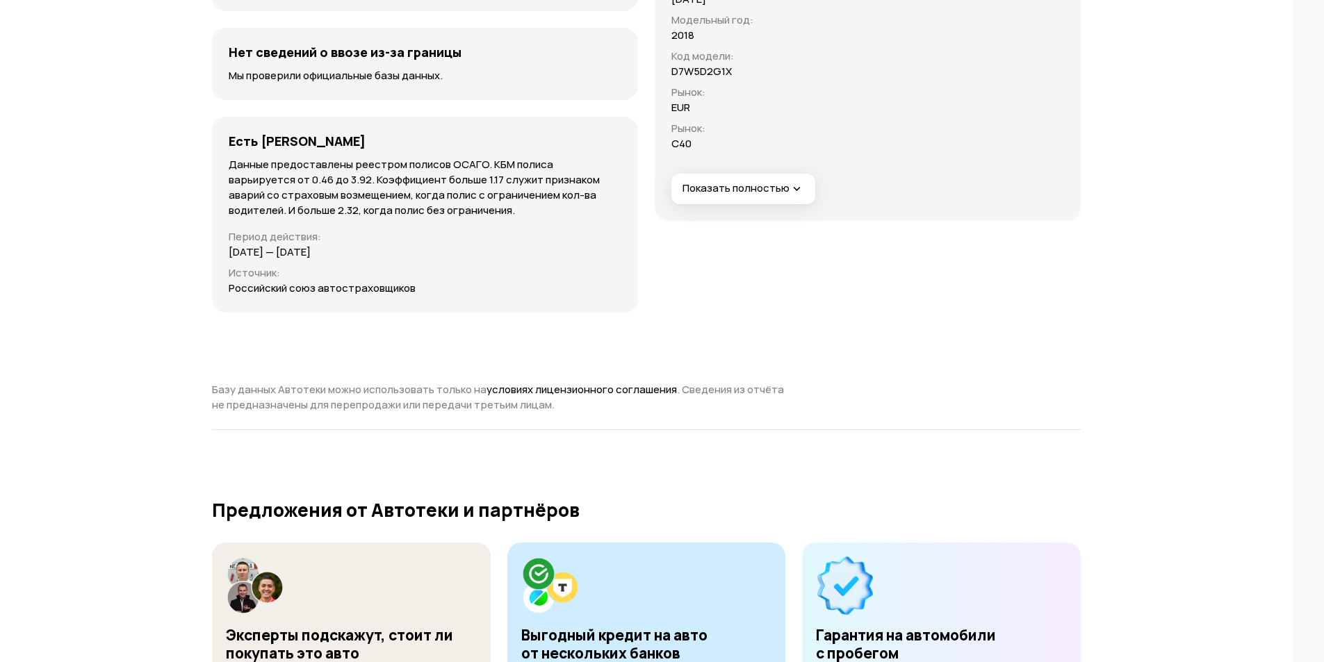
scroll to position [4566, 0]
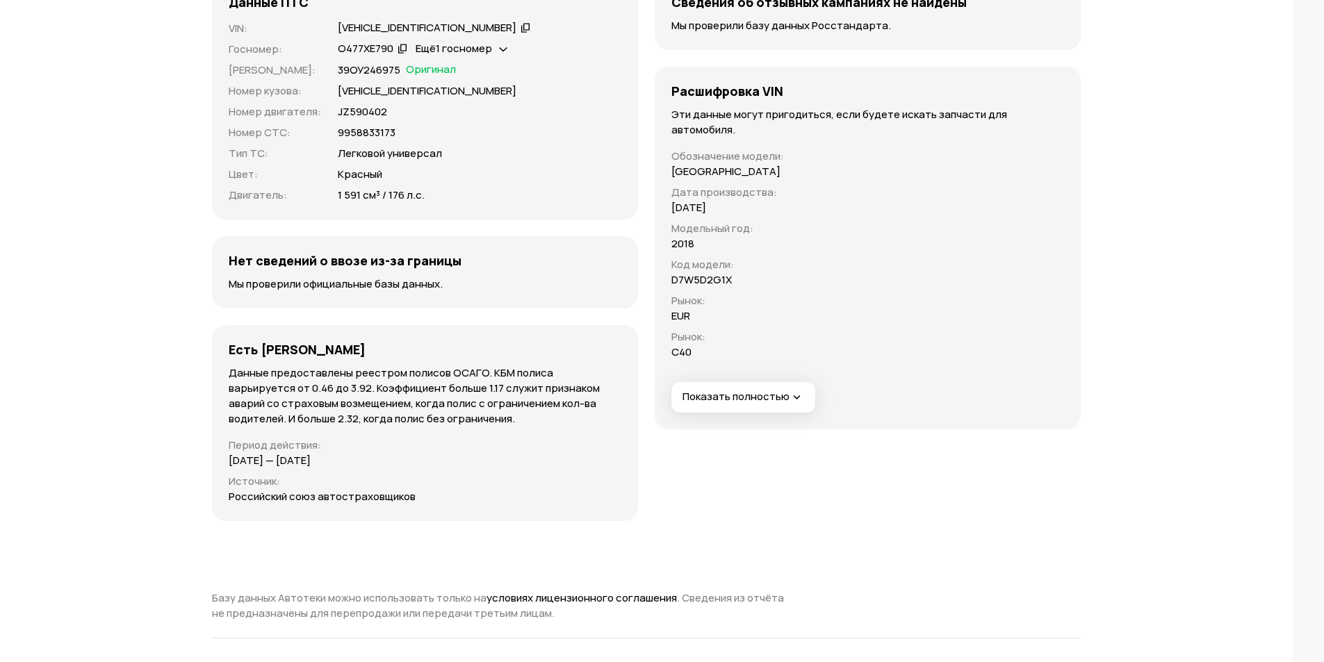
click at [705, 390] on span "Показать полностью" at bounding box center [742, 397] width 121 height 15
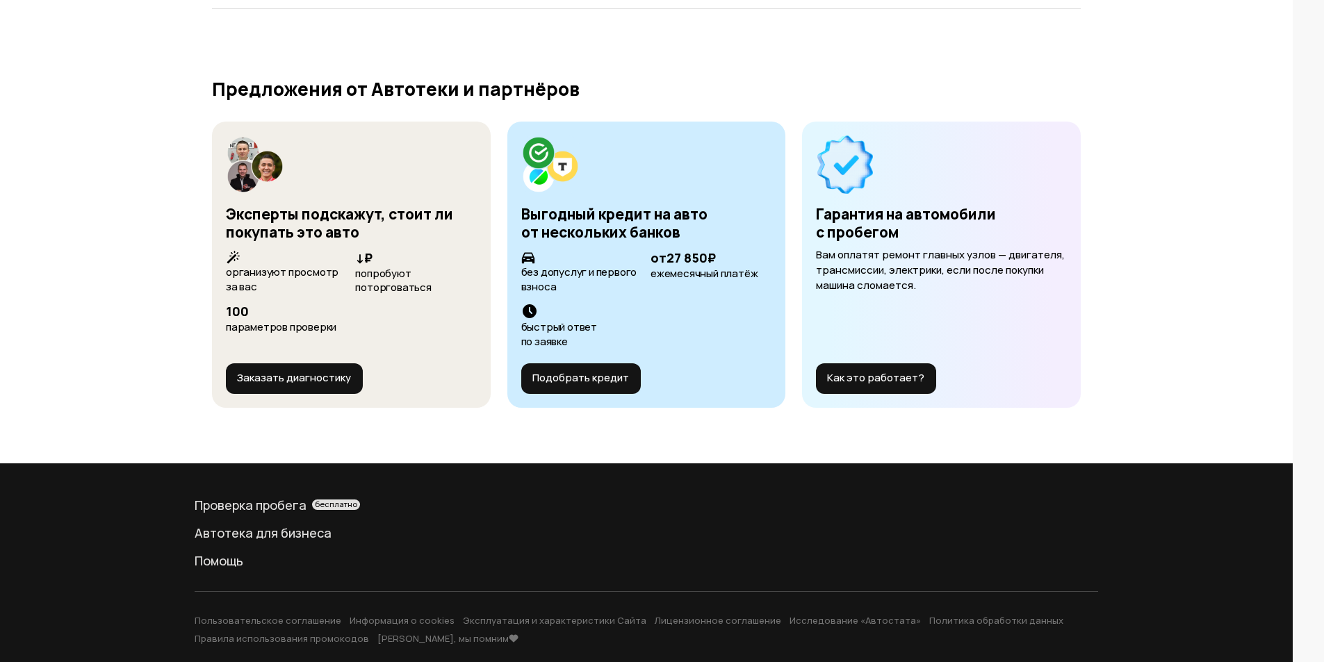
scroll to position [5577, 0]
